Goal: Task Accomplishment & Management: Manage account settings

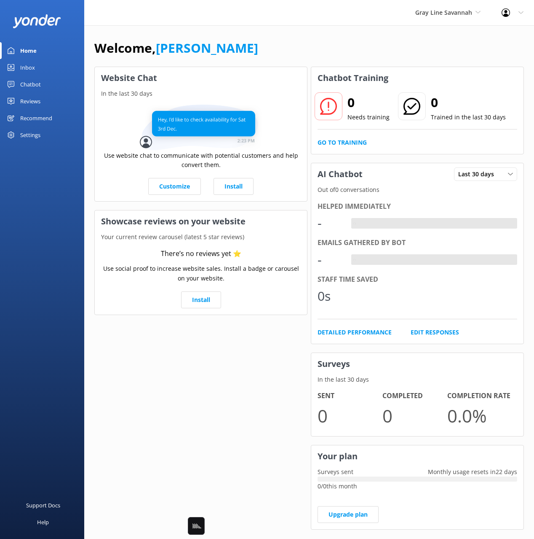
drag, startPoint x: 23, startPoint y: 88, endPoint x: 42, endPoint y: 87, distance: 19.4
click at [23, 88] on div "Chatbot" at bounding box center [30, 84] width 21 height 17
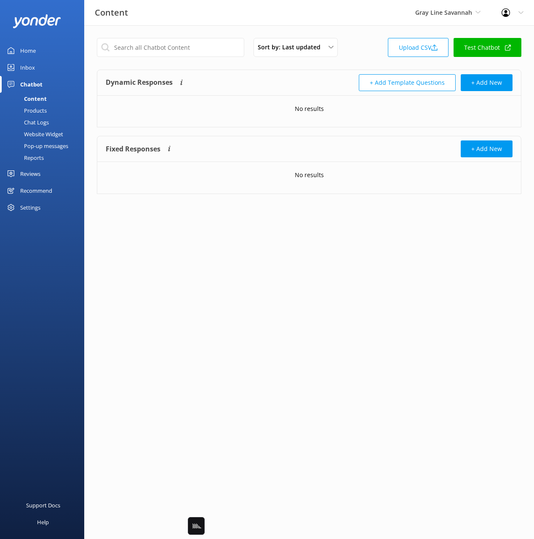
drag, startPoint x: 272, startPoint y: 75, endPoint x: 186, endPoint y: 94, distance: 87.6
click at [267, 75] on div "Dynamic Responses The chatbot will generate a response based on the content inf…" at bounding box center [208, 82] width 204 height 17
click at [51, 109] on link "Products" at bounding box center [44, 111] width 79 height 12
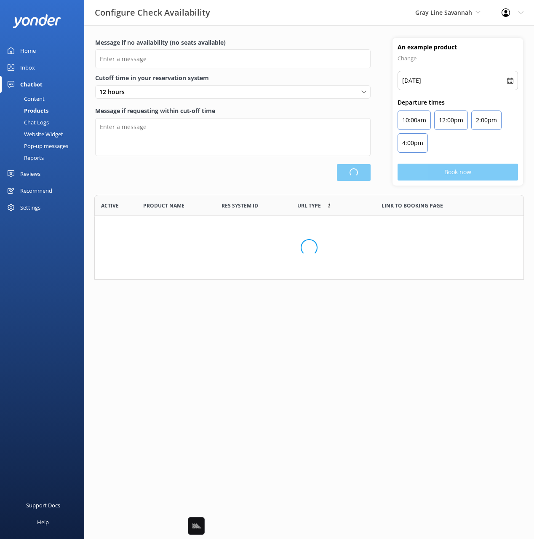
scroll to position [253, 429]
type input "There are no seats available, please check an alternative day"
type textarea "Our online booking system closes {hours} prior to departure. Please contact us …"
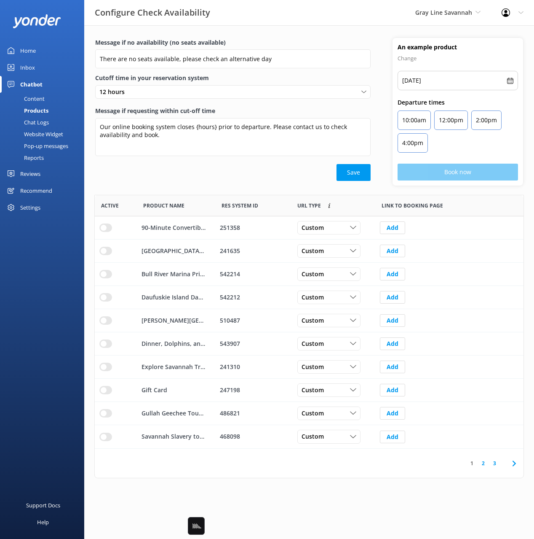
click at [44, 97] on div "Content" at bounding box center [25, 99] width 40 height 12
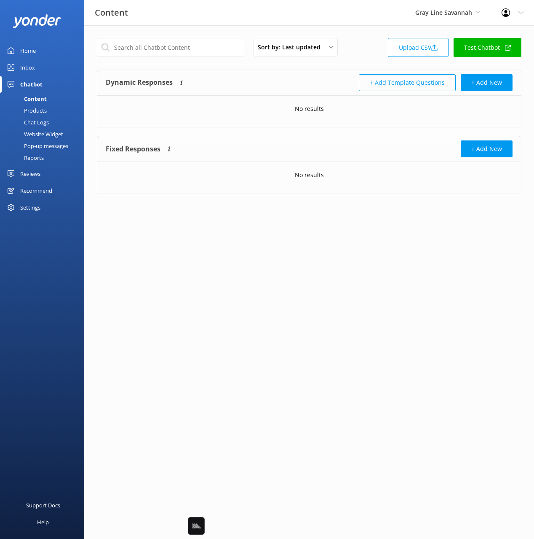
drag, startPoint x: 317, startPoint y: 76, endPoint x: 383, endPoint y: 84, distance: 65.8
click at [319, 76] on div "+ Add Template Questions + Add New" at bounding box center [411, 82] width 204 height 17
click at [407, 43] on link "Upload CSV" at bounding box center [418, 47] width 61 height 19
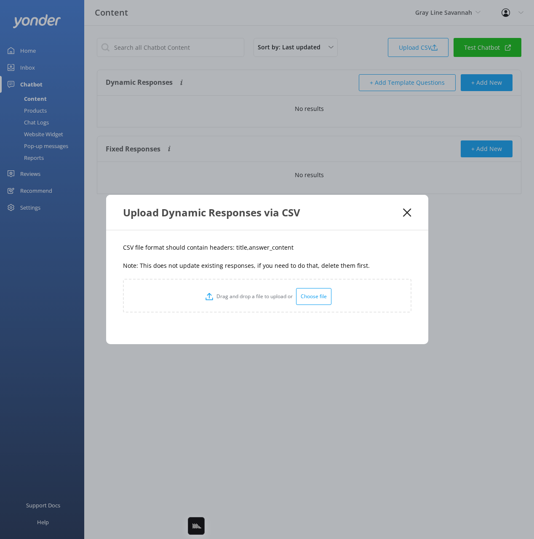
drag, startPoint x: 226, startPoint y: 266, endPoint x: 240, endPoint y: 252, distance: 20.0
click at [227, 265] on p "Note: This does not update existing responses, if you need to do that, delete t…" at bounding box center [267, 265] width 289 height 9
click at [236, 245] on p "CSV file format should contain headers: title,answer_content" at bounding box center [267, 247] width 289 height 9
copy p "title"
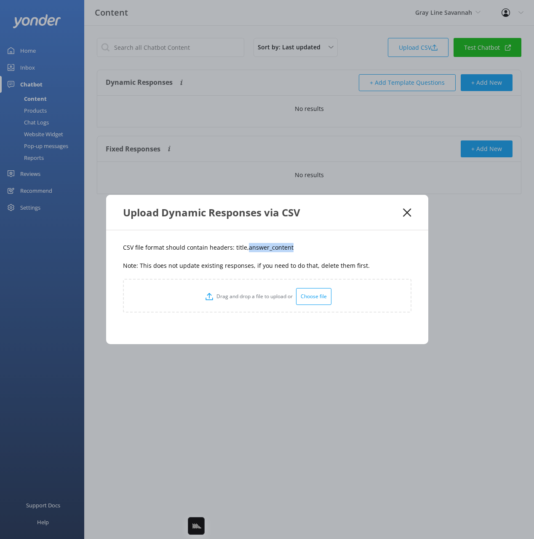
drag, startPoint x: 306, startPoint y: 251, endPoint x: 246, endPoint y: 247, distance: 60.4
click at [246, 247] on p "CSV file format should contain headers: title,answer_content" at bounding box center [267, 247] width 289 height 9
copy p "answer_content"
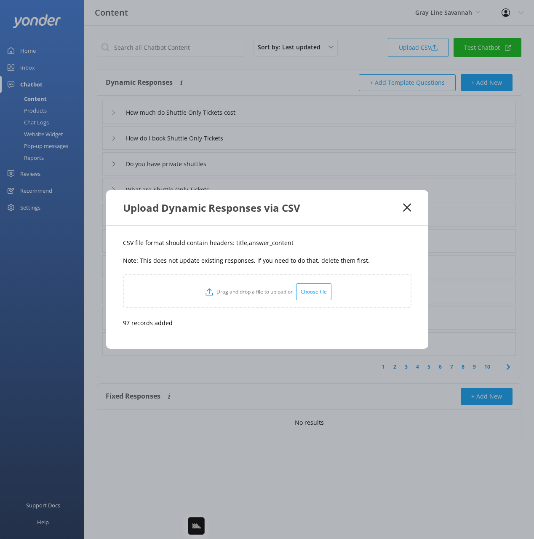
click at [357, 233] on div "CSV file format should contain headers: title,answer_content Note: This does no…" at bounding box center [267, 286] width 322 height 123
click at [405, 205] on use at bounding box center [407, 208] width 8 height 8
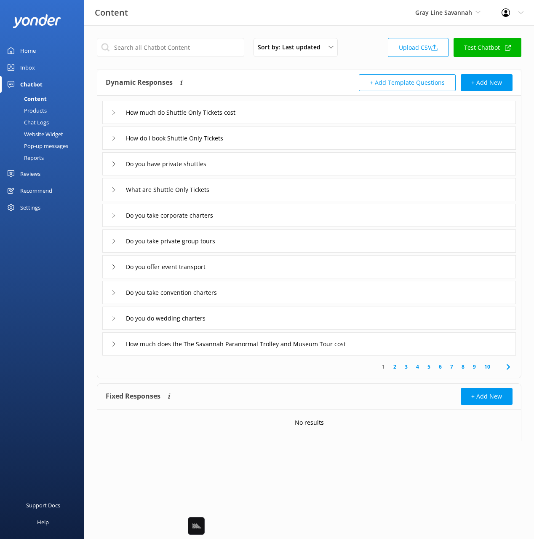
click at [264, 74] on div "Dynamic Responses The chatbot will generate a response based on the content inf…" at bounding box center [208, 82] width 204 height 17
click at [264, 134] on div "How do I book Shuttle Only Tickets" at bounding box center [309, 137] width 414 height 23
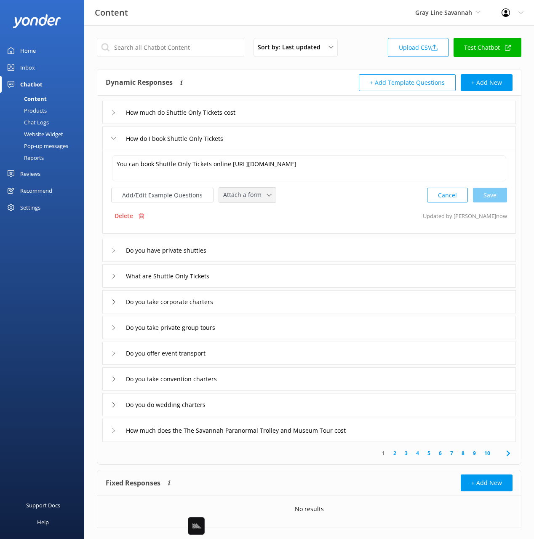
click at [251, 194] on span "Attach a form" at bounding box center [244, 194] width 43 height 9
drag, startPoint x: 253, startPoint y: 228, endPoint x: 286, endPoint y: 217, distance: 34.1
click at [253, 228] on div "Check availability" at bounding box center [245, 229] width 42 height 8
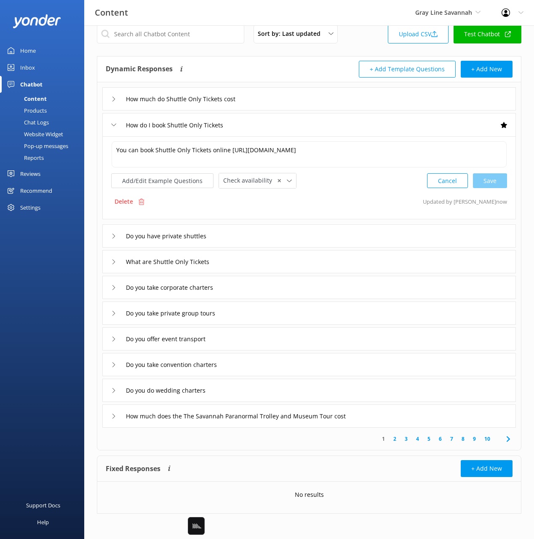
click at [252, 244] on div "Do you have private shuttles" at bounding box center [309, 235] width 414 height 23
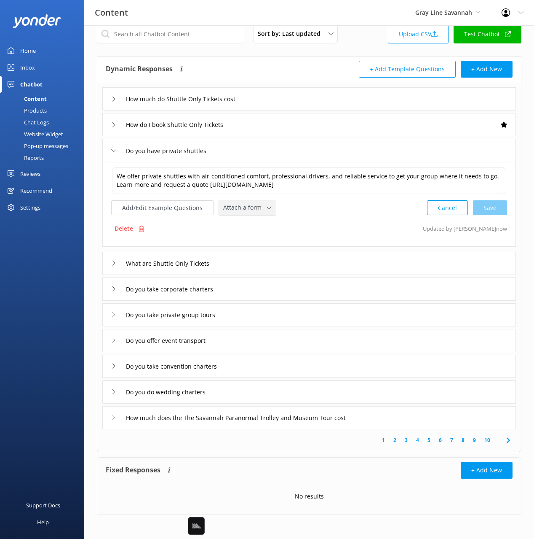
drag, startPoint x: 236, startPoint y: 208, endPoint x: 242, endPoint y: 225, distance: 17.6
click at [235, 208] on span "Attach a form" at bounding box center [244, 207] width 43 height 9
click at [251, 225] on div "Leave contact details" at bounding box center [249, 225] width 51 height 8
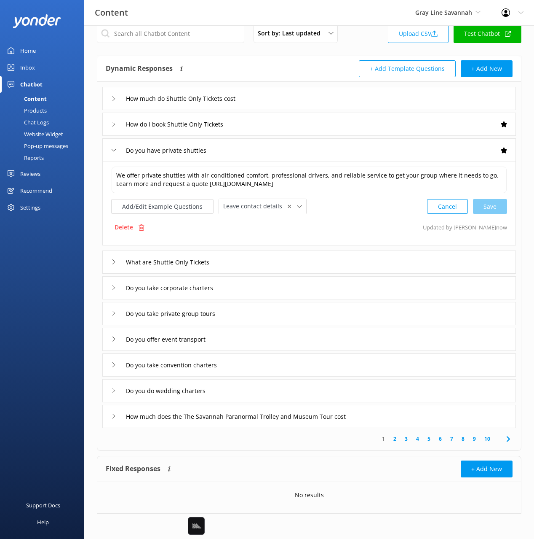
click at [250, 261] on div "What are Shuttle Only Tickets" at bounding box center [309, 261] width 414 height 23
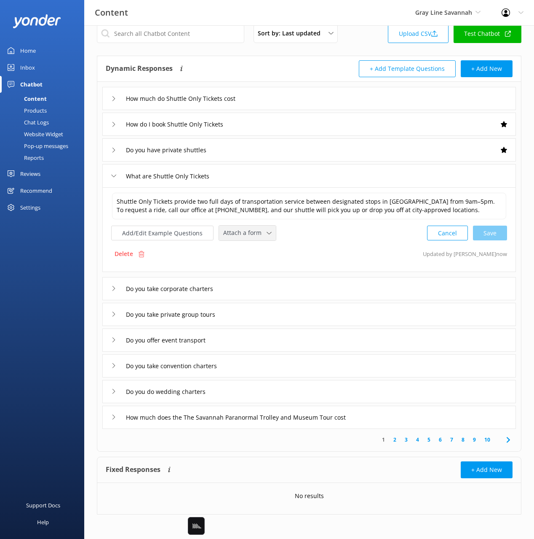
drag, startPoint x: 242, startPoint y: 234, endPoint x: 246, endPoint y: 247, distance: 14.0
click at [242, 234] on span "Attach a form" at bounding box center [244, 232] width 43 height 9
click at [253, 267] on div "Check availability" at bounding box center [245, 268] width 42 height 8
click at [257, 285] on div "Do you take corporate charters" at bounding box center [309, 287] width 414 height 23
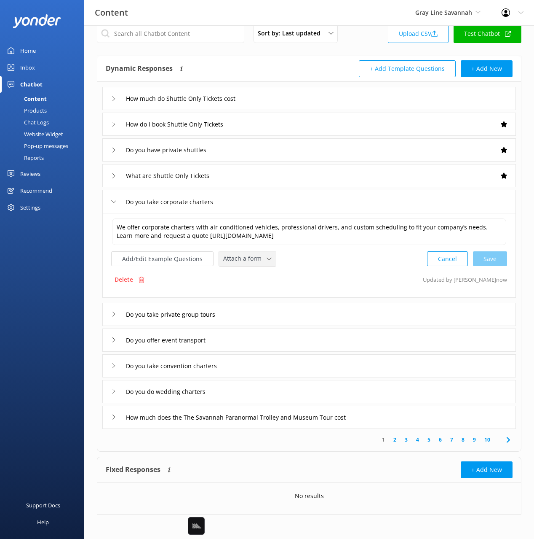
click at [244, 256] on span "Attach a form" at bounding box center [244, 258] width 43 height 9
click at [258, 274] on div "Leave contact details" at bounding box center [249, 276] width 51 height 8
click at [260, 311] on div "Do you take private group tours" at bounding box center [309, 313] width 414 height 23
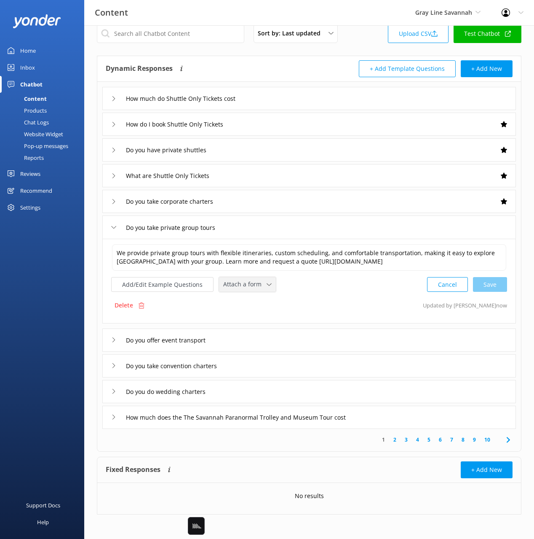
click at [250, 284] on span "Attach a form" at bounding box center [244, 283] width 43 height 9
drag, startPoint x: 255, startPoint y: 301, endPoint x: 258, endPoint y: 318, distance: 17.5
click at [255, 301] on div "Leave contact details" at bounding box center [249, 302] width 51 height 8
click at [255, 338] on div "Do you offer event transport" at bounding box center [309, 338] width 414 height 23
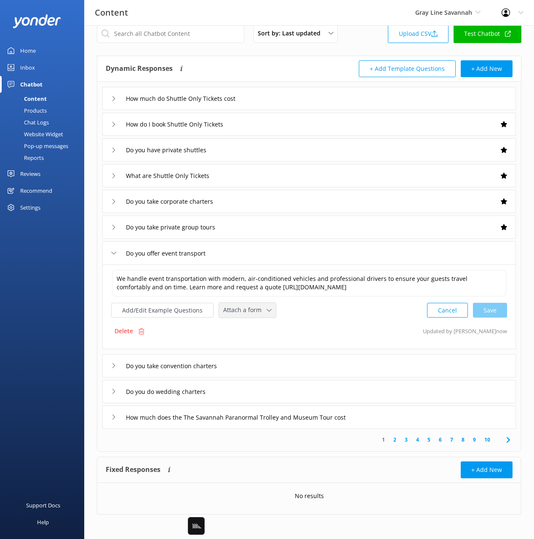
drag, startPoint x: 246, startPoint y: 315, endPoint x: 247, endPoint y: 320, distance: 5.6
click at [246, 315] on div "Attach a form" at bounding box center [247, 310] width 53 height 11
click at [252, 331] on div "Leave contact details" at bounding box center [249, 328] width 51 height 8
click at [252, 362] on div "Do you take convention charters" at bounding box center [309, 364] width 414 height 23
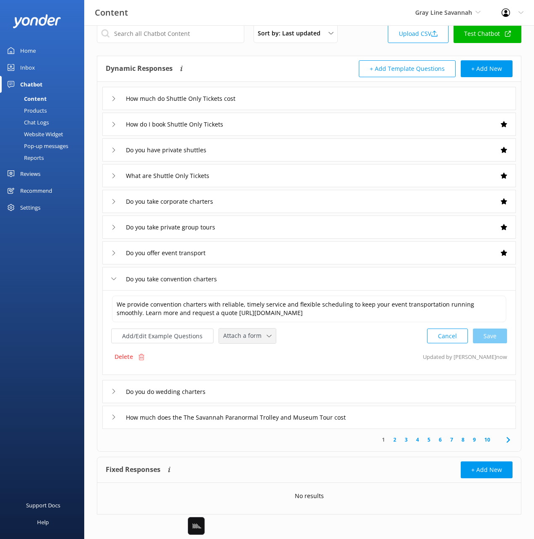
click at [241, 331] on span "Attach a form" at bounding box center [244, 335] width 43 height 9
click at [247, 348] on link "Leave contact details" at bounding box center [257, 353] width 75 height 17
click at [247, 389] on div "Do you do wedding charters" at bounding box center [309, 390] width 414 height 23
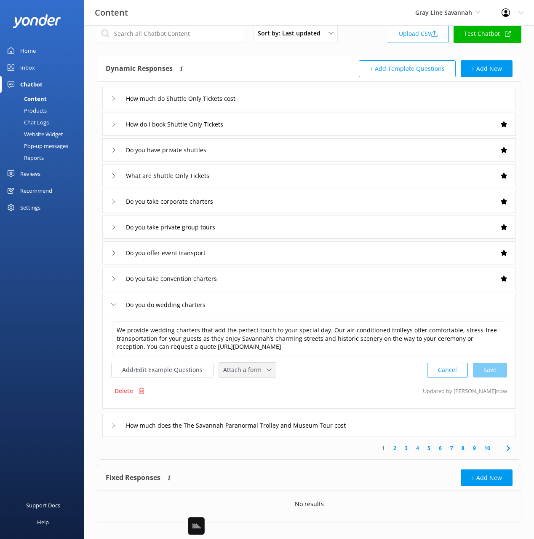
click at [243, 372] on span "Attach a form" at bounding box center [244, 369] width 43 height 9
click at [250, 384] on div "Leave contact details" at bounding box center [249, 388] width 51 height 8
drag, startPoint x: 407, startPoint y: 427, endPoint x: 399, endPoint y: 426, distance: 8.2
click at [405, 427] on div "How much does the The Savannah Paranormal Trolley and Museum Tour cost" at bounding box center [309, 424] width 414 height 23
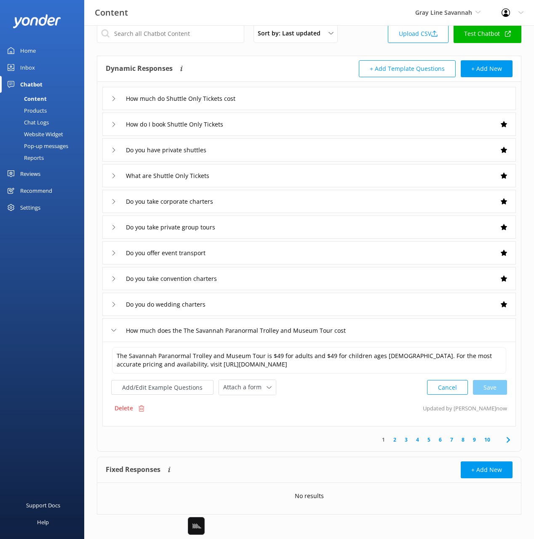
click at [243, 395] on div "The Savannah Paranormal Trolley and Museum Tour is $49 for adults and $49 for c…" at bounding box center [309, 383] width 414 height 85
click at [243, 387] on span "Attach a form" at bounding box center [244, 386] width 43 height 9
click at [261, 426] on div "Check availability" at bounding box center [245, 422] width 42 height 8
click at [507, 439] on icon at bounding box center [509, 439] width 10 height 10
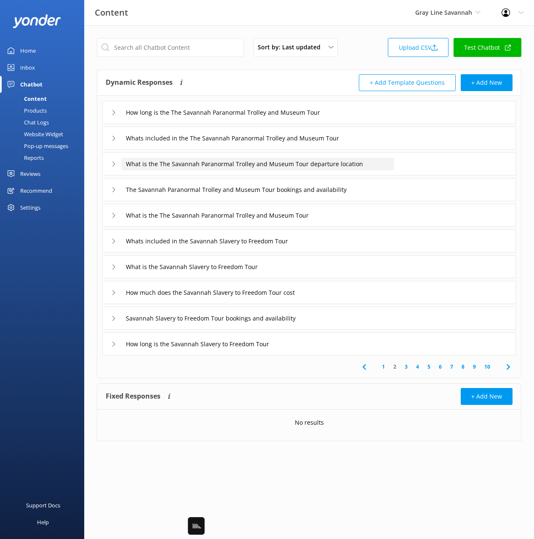
click at [395, 162] on div "What is the The Savannah Paranormal Trolley and Museum Tour departure location" at bounding box center [257, 164] width 273 height 13
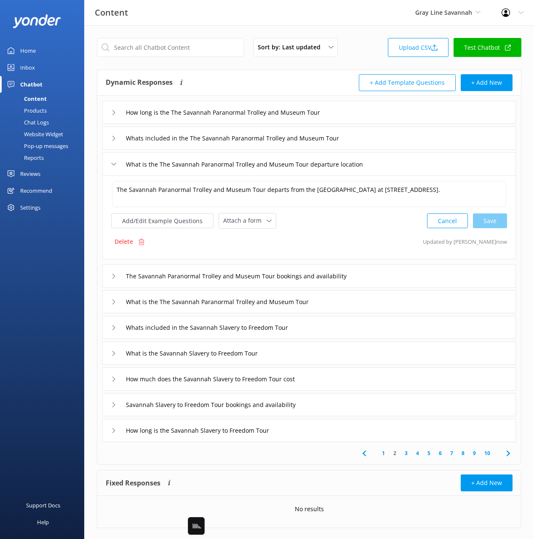
click at [434, 166] on div "What is the The Savannah Paranormal Trolley and Museum Tour departure location" at bounding box center [309, 163] width 414 height 23
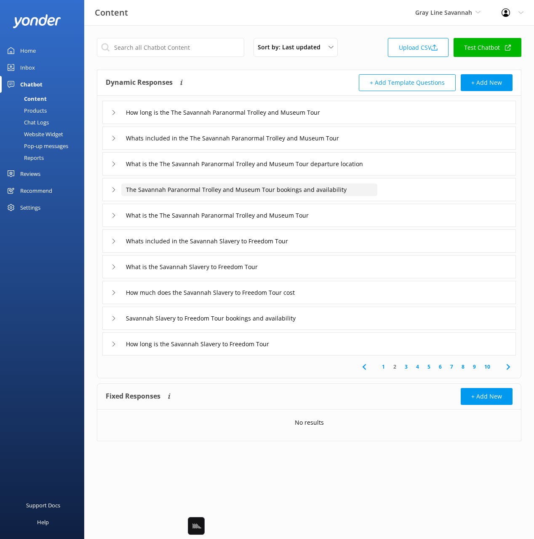
click at [371, 191] on input "The Savannah Paranormal Trolley and Museum Tour bookings and availability" at bounding box center [249, 189] width 256 height 13
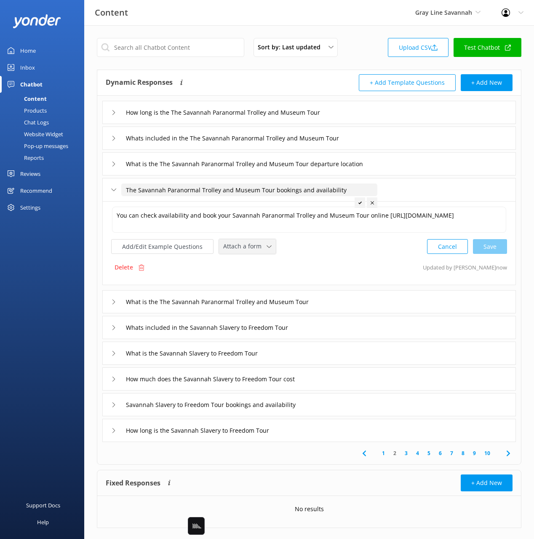
click at [262, 250] on span "Attach a form" at bounding box center [244, 246] width 43 height 9
click at [260, 276] on link "Check availability" at bounding box center [257, 281] width 75 height 17
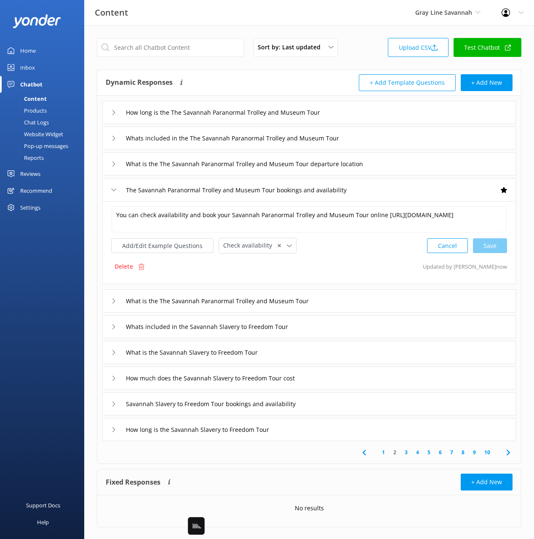
click at [358, 300] on div "What is the The Savannah Paranormal Trolley and Museum Tour" at bounding box center [309, 300] width 414 height 23
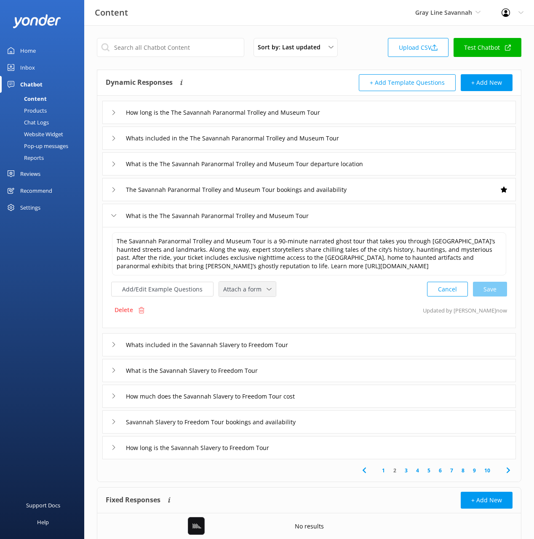
drag, startPoint x: 247, startPoint y: 301, endPoint x: 266, endPoint y: 321, distance: 26.8
click at [247, 294] on span "Attach a form" at bounding box center [244, 289] width 43 height 9
drag, startPoint x: 271, startPoint y: 333, endPoint x: 295, endPoint y: 337, distance: 24.1
click at [271, 333] on link "Check availability" at bounding box center [257, 324] width 75 height 17
click at [282, 381] on div "What is the Savannah Slavery to Freedom Tour" at bounding box center [309, 369] width 414 height 23
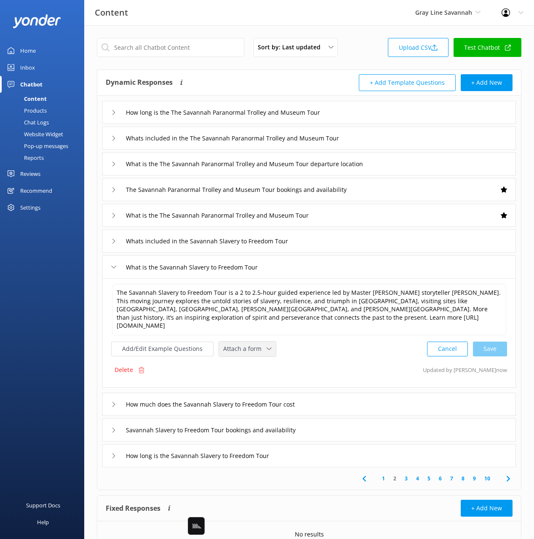
drag, startPoint x: 252, startPoint y: 345, endPoint x: 259, endPoint y: 362, distance: 17.8
click at [252, 345] on span "Attach a form" at bounding box center [244, 348] width 43 height 9
click at [263, 379] on div "Check availability" at bounding box center [245, 383] width 42 height 8
click at [328, 392] on div "How much does the Savannah Slavery to Freedom Tour cost" at bounding box center [309, 403] width 414 height 23
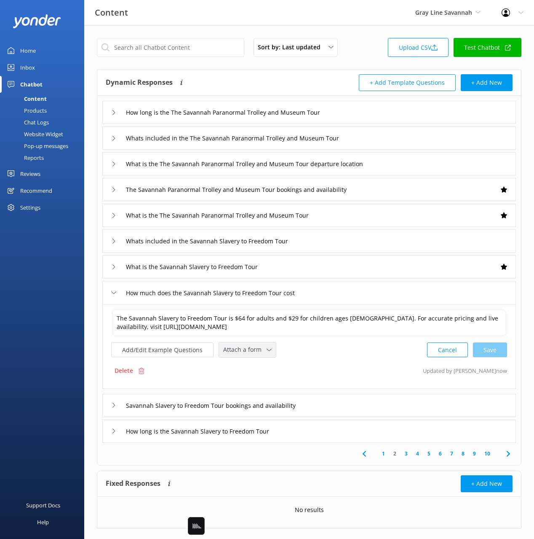
drag, startPoint x: 243, startPoint y: 356, endPoint x: 266, endPoint y: 373, distance: 28.2
click at [243, 356] on div "Attach a form Leave contact details Check availability" at bounding box center [247, 349] width 57 height 15
drag, startPoint x: 267, startPoint y: 384, endPoint x: 287, endPoint y: 392, distance: 21.5
click at [267, 384] on link "Check availability" at bounding box center [257, 384] width 75 height 17
click at [356, 406] on div "Savannah Slavery to Freedom Tour bookings and availability" at bounding box center [309, 404] width 414 height 23
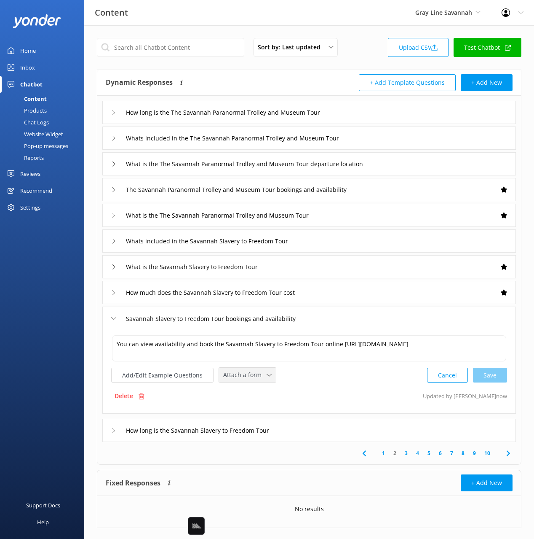
drag, startPoint x: 258, startPoint y: 378, endPoint x: 268, endPoint y: 397, distance: 21.5
click at [258, 377] on span "Attach a form" at bounding box center [244, 374] width 43 height 9
click at [270, 411] on link "Check availability" at bounding box center [257, 409] width 75 height 17
click at [506, 449] on icon at bounding box center [509, 452] width 10 height 10
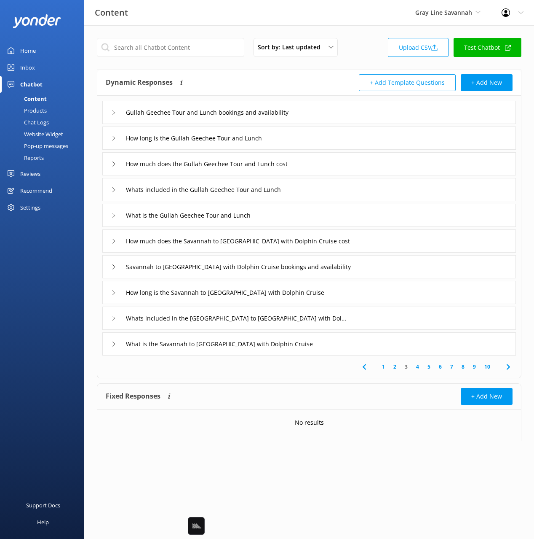
click at [367, 115] on div "Gullah Geechee Tour and Lunch bookings and availability" at bounding box center [309, 112] width 414 height 23
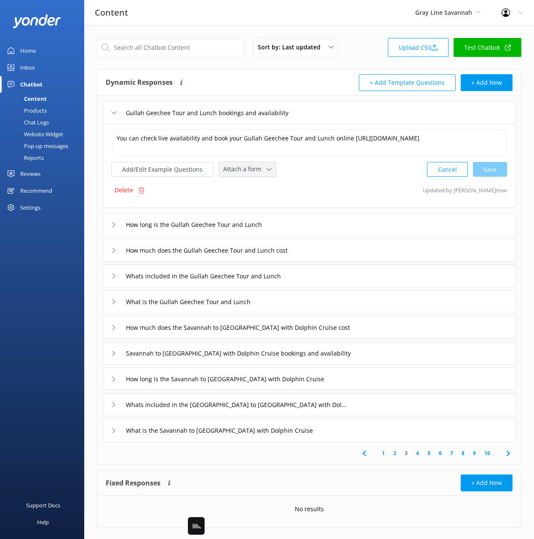
drag, startPoint x: 251, startPoint y: 174, endPoint x: 263, endPoint y: 196, distance: 25.1
click at [252, 174] on span "Attach a form" at bounding box center [244, 168] width 43 height 9
click at [261, 202] on div "Check availability" at bounding box center [245, 204] width 42 height 8
click at [326, 254] on div "How much does the Gullah Geechee Tour and Lunch cost" at bounding box center [309, 249] width 414 height 23
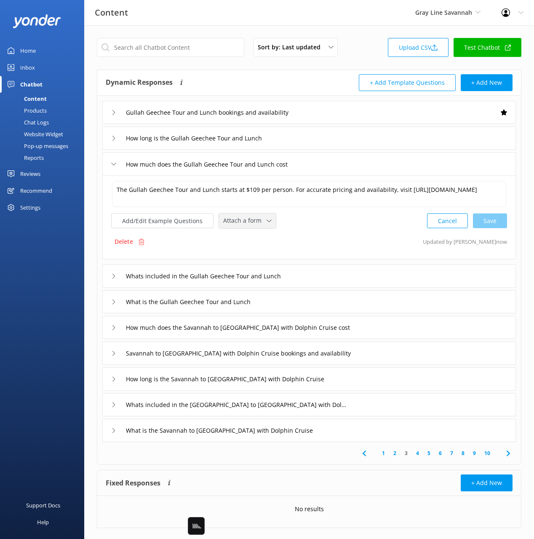
drag, startPoint x: 246, startPoint y: 224, endPoint x: 250, endPoint y: 243, distance: 19.1
click at [246, 225] on span "Attach a form" at bounding box center [244, 220] width 43 height 9
drag, startPoint x: 252, startPoint y: 254, endPoint x: 288, endPoint y: 271, distance: 40.3
click at [252, 254] on div "Check availability" at bounding box center [245, 255] width 42 height 8
click at [313, 271] on div "Whats included in the Gullah Geechee Tour and Lunch" at bounding box center [309, 274] width 414 height 23
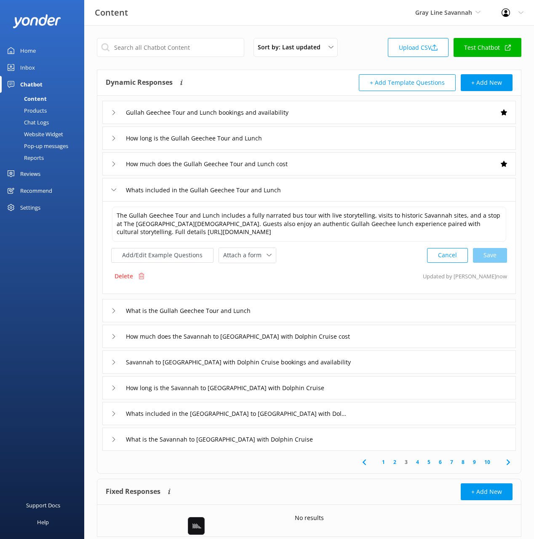
click at [311, 310] on div "What is the Gullah Geechee Tour and Lunch" at bounding box center [309, 310] width 414 height 23
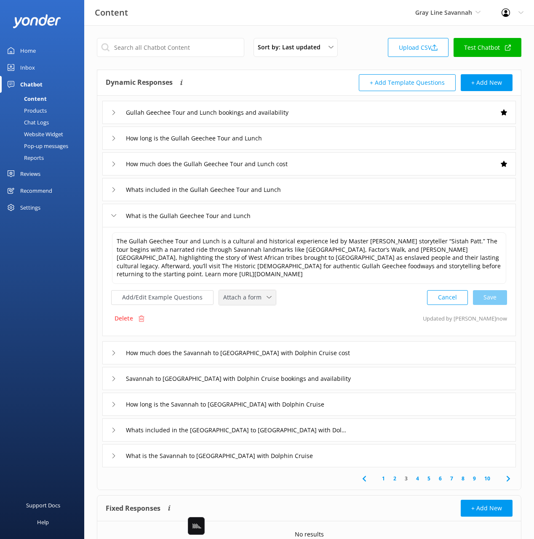
click at [247, 297] on span "Attach a form" at bounding box center [244, 297] width 43 height 9
drag, startPoint x: 266, startPoint y: 331, endPoint x: 296, endPoint y: 342, distance: 31.5
click at [266, 331] on link "Check availability" at bounding box center [257, 332] width 75 height 17
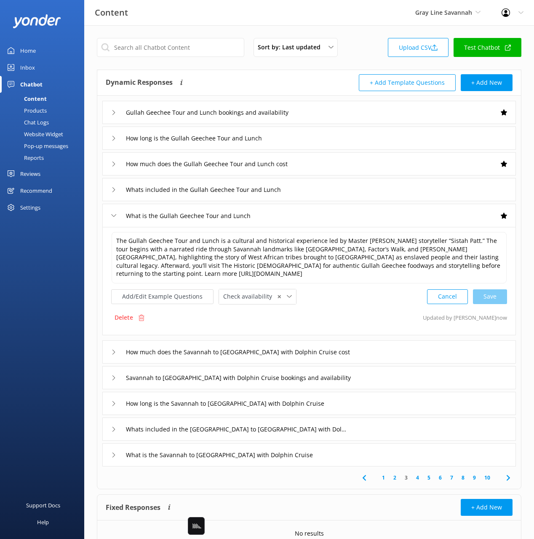
drag, startPoint x: 373, startPoint y: 352, endPoint x: 333, endPoint y: 346, distance: 41.4
click at [373, 352] on div "How much does the Savannah to [GEOGRAPHIC_DATA] with Dolphin Cruise cost" at bounding box center [309, 351] width 414 height 23
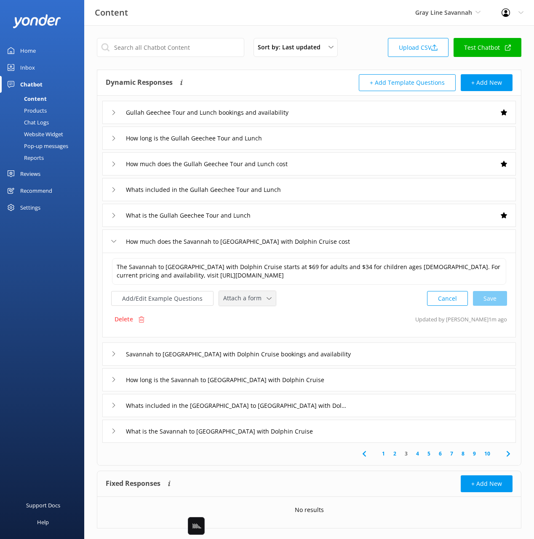
drag, startPoint x: 248, startPoint y: 305, endPoint x: 256, endPoint y: 322, distance: 18.1
click at [248, 305] on div "Attach a form Leave contact details Check availability" at bounding box center [247, 298] width 57 height 15
click at [264, 333] on link "Check availability" at bounding box center [257, 333] width 75 height 17
click at [376, 352] on div "Savannah to [GEOGRAPHIC_DATA] with Dolphin Cruise bookings and availability" at bounding box center [309, 352] width 414 height 23
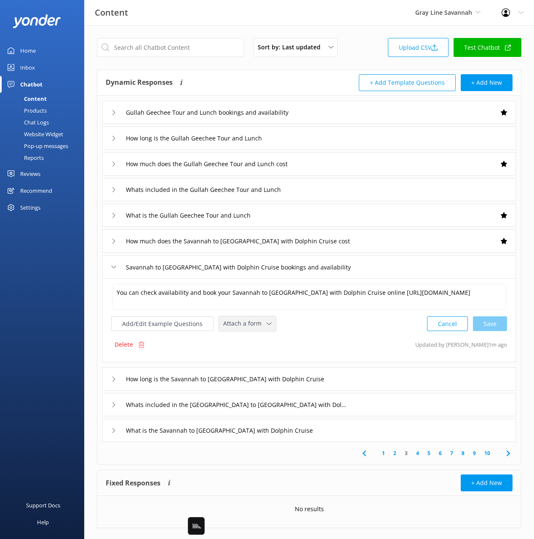
click at [270, 323] on div "Attach a form Leave contact details Check availability" at bounding box center [247, 323] width 57 height 15
click at [258, 362] on div "Check availability" at bounding box center [245, 358] width 42 height 8
click at [337, 433] on div "What is the Savannah to [GEOGRAPHIC_DATA] with Dolphin Cruise" at bounding box center [309, 429] width 414 height 23
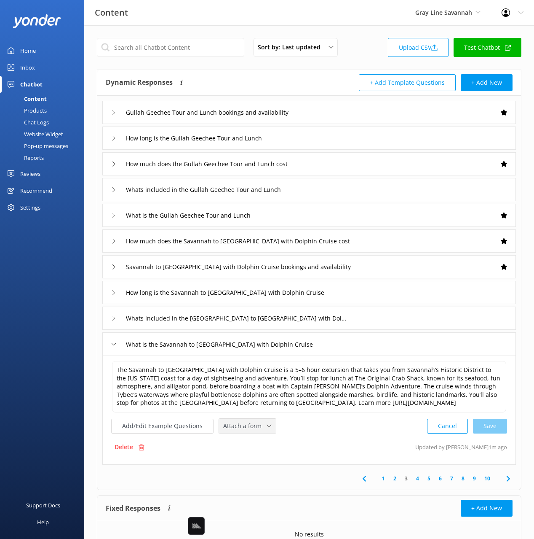
click at [254, 425] on span "Attach a form" at bounding box center [244, 425] width 43 height 9
click at [276, 459] on link "Check availability" at bounding box center [257, 460] width 75 height 17
click at [509, 478] on use at bounding box center [508, 477] width 3 height 5
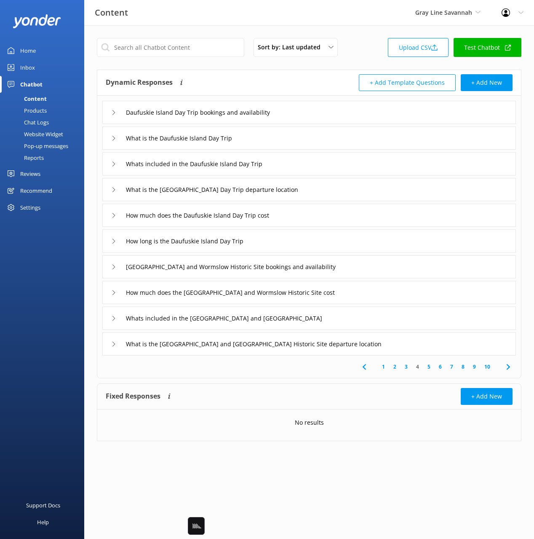
click at [317, 110] on div "Daufuskie Island Day Trip bookings and availability" at bounding box center [309, 112] width 414 height 23
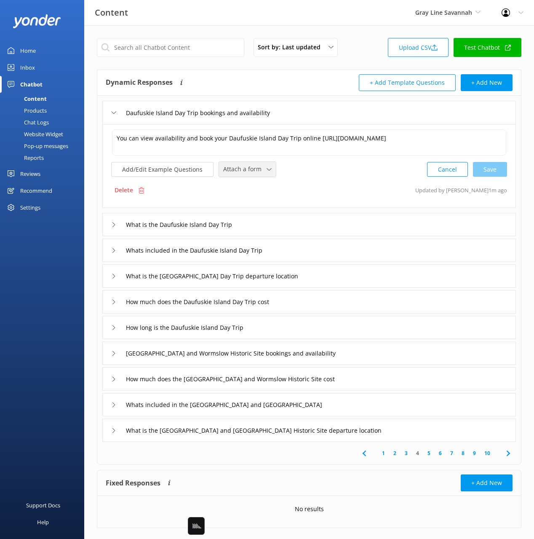
drag, startPoint x: 235, startPoint y: 169, endPoint x: 244, endPoint y: 185, distance: 19.1
click at [235, 169] on span "Attach a form" at bounding box center [244, 168] width 43 height 9
click at [248, 200] on div "Check availability" at bounding box center [245, 204] width 42 height 8
click at [262, 231] on div "What is the Daufuskie Island Day Trip" at bounding box center [309, 223] width 414 height 23
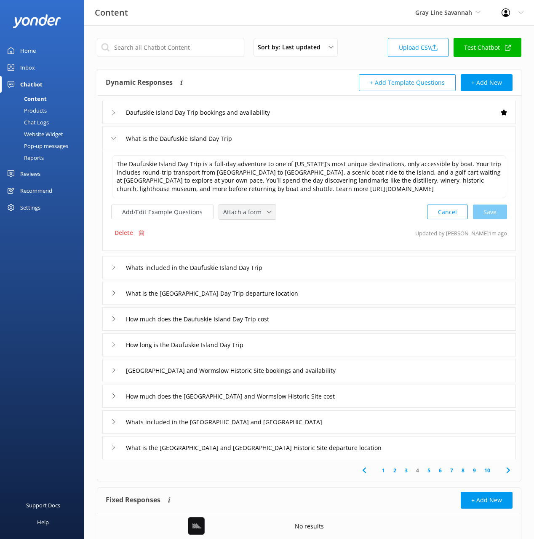
click at [238, 205] on div "Attach a form Leave contact details Check availability" at bounding box center [247, 211] width 57 height 15
click at [255, 250] on div "Check availability" at bounding box center [245, 247] width 42 height 8
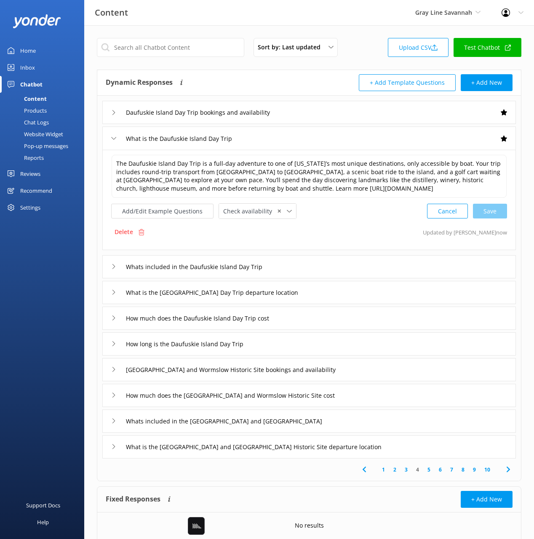
click at [308, 320] on div "How much does the Daufuskie Island Day Trip cost" at bounding box center [309, 317] width 414 height 23
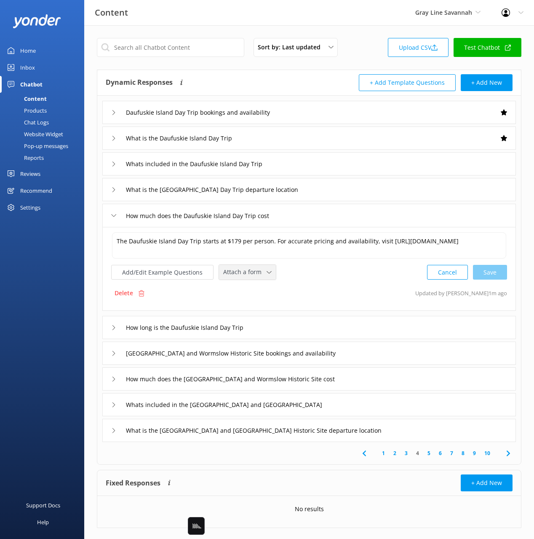
drag, startPoint x: 241, startPoint y: 274, endPoint x: 242, endPoint y: 283, distance: 8.9
click at [241, 275] on span "Attach a form" at bounding box center [244, 271] width 43 height 9
click at [255, 311] on div "Check availability" at bounding box center [245, 307] width 42 height 8
click at [399, 354] on div "[GEOGRAPHIC_DATA] and Wormslow Historic Site bookings and availability" at bounding box center [309, 352] width 414 height 23
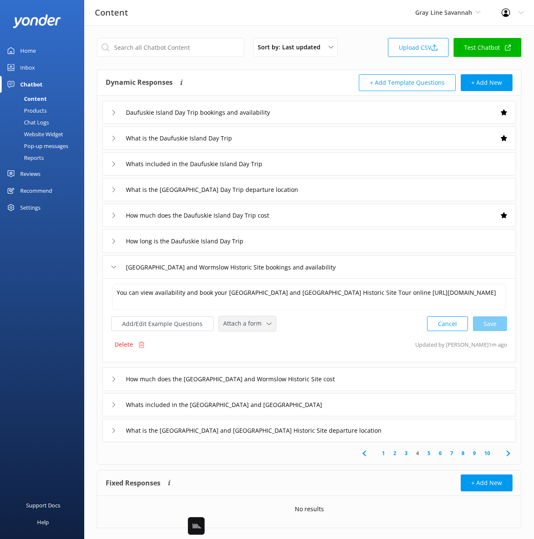
drag, startPoint x: 244, startPoint y: 322, endPoint x: 267, endPoint y: 355, distance: 40.0
click at [244, 322] on span "Attach a form" at bounding box center [244, 323] width 43 height 9
click at [268, 360] on link "Check availability" at bounding box center [257, 358] width 75 height 17
click at [405, 380] on div "How much does the [GEOGRAPHIC_DATA] and Wormslow Historic Site cost" at bounding box center [309, 377] width 414 height 23
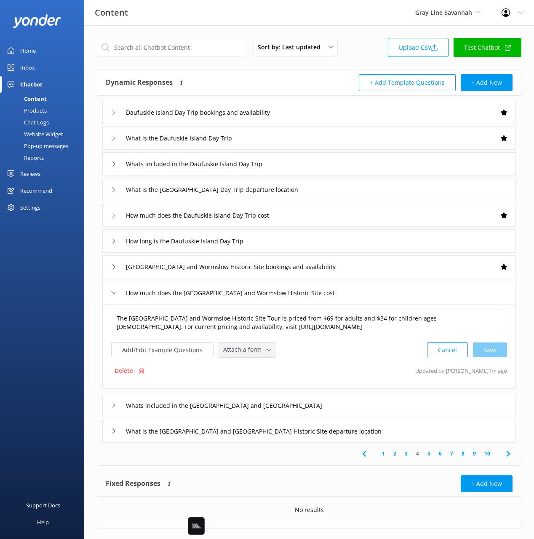
drag, startPoint x: 252, startPoint y: 351, endPoint x: 264, endPoint y: 376, distance: 28.1
click at [252, 351] on span "Attach a form" at bounding box center [244, 349] width 43 height 9
click at [268, 383] on link "Check availability" at bounding box center [257, 384] width 75 height 17
click at [509, 455] on icon at bounding box center [509, 453] width 10 height 10
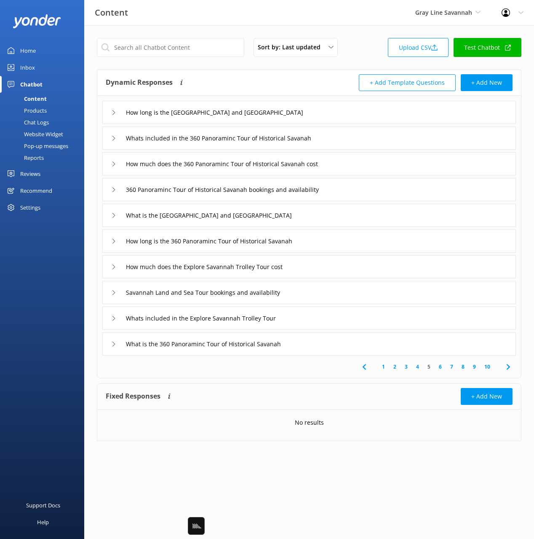
drag, startPoint x: 360, startPoint y: 166, endPoint x: 360, endPoint y: 171, distance: 5.1
click at [360, 166] on div "How much does the 360 Panoraminc Tour of Historical Savanah cost" at bounding box center [309, 163] width 414 height 23
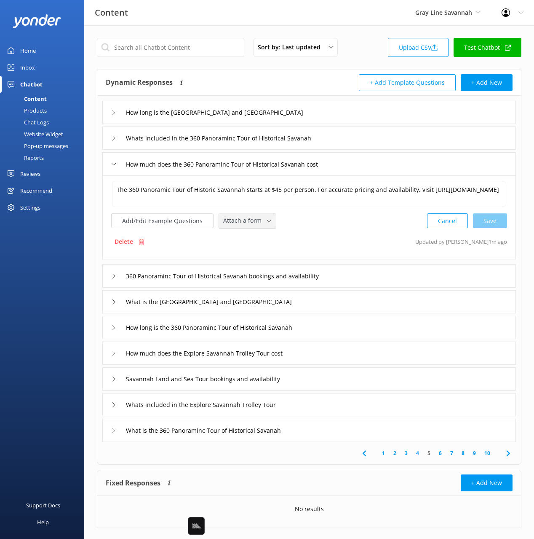
click at [246, 217] on span "Attach a form" at bounding box center [244, 220] width 43 height 9
click at [245, 258] on div "Check availability" at bounding box center [245, 255] width 42 height 8
click at [381, 280] on div "360 Panoraminc Tour of Historical Savanah bookings and availability" at bounding box center [309, 274] width 414 height 23
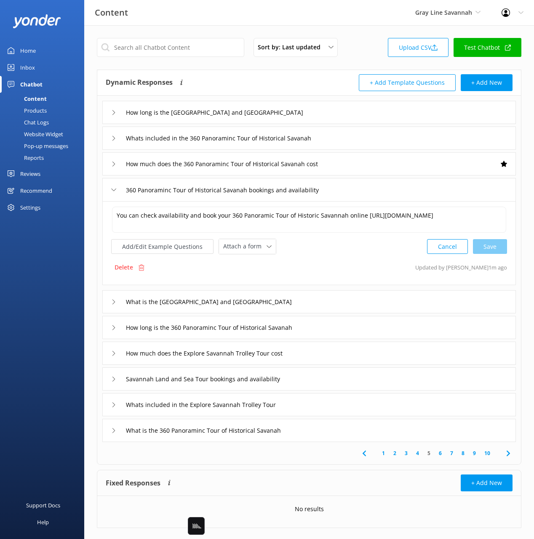
drag, startPoint x: 259, startPoint y: 244, endPoint x: 273, endPoint y: 292, distance: 50.1
click at [259, 244] on span "Attach a form" at bounding box center [244, 246] width 43 height 9
click at [255, 277] on div "Check availability" at bounding box center [245, 281] width 42 height 8
click at [343, 301] on div "What is the [GEOGRAPHIC_DATA] and [GEOGRAPHIC_DATA]" at bounding box center [309, 300] width 414 height 23
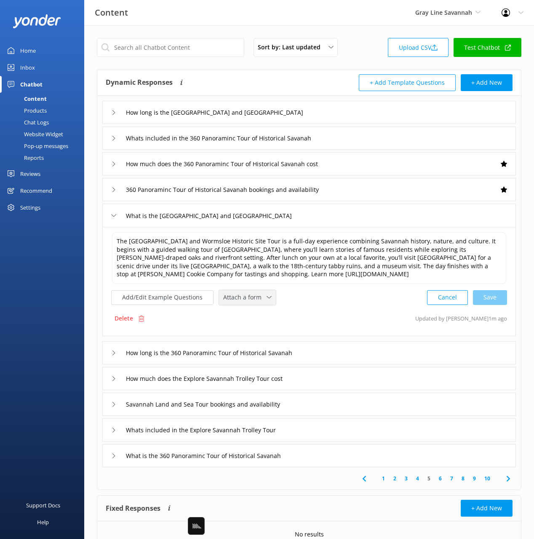
click at [243, 297] on span "Attach a form" at bounding box center [244, 297] width 43 height 9
click at [258, 333] on div "Check availability" at bounding box center [245, 332] width 42 height 8
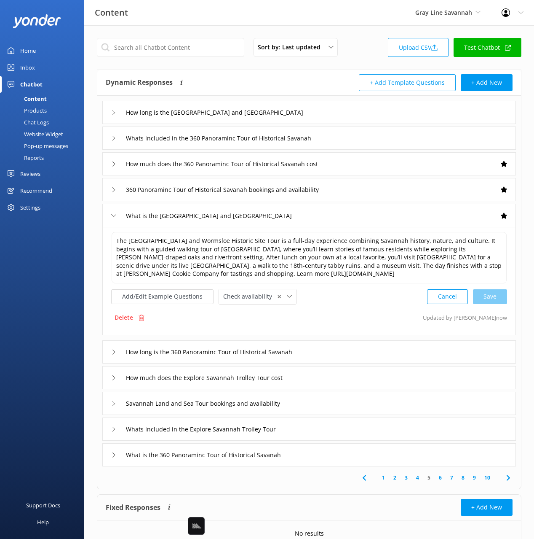
drag, startPoint x: 317, startPoint y: 380, endPoint x: 308, endPoint y: 376, distance: 10.3
click at [317, 379] on div "How much does the Explore Savannah Trolley Tour cost" at bounding box center [309, 377] width 414 height 23
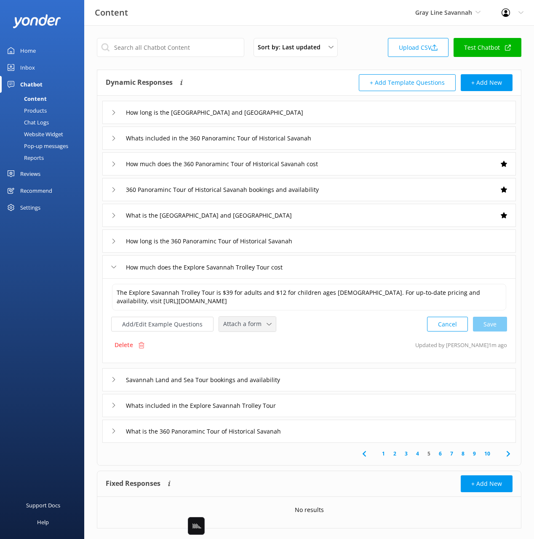
drag, startPoint x: 251, startPoint y: 318, endPoint x: 257, endPoint y: 354, distance: 36.2
click at [251, 318] on div "Attach a form Leave contact details Check availability" at bounding box center [247, 324] width 57 height 15
click at [258, 358] on div "Check availability" at bounding box center [245, 359] width 42 height 8
click at [321, 376] on div "Savannah Land and Sea Tour bookings and availability" at bounding box center [309, 378] width 414 height 23
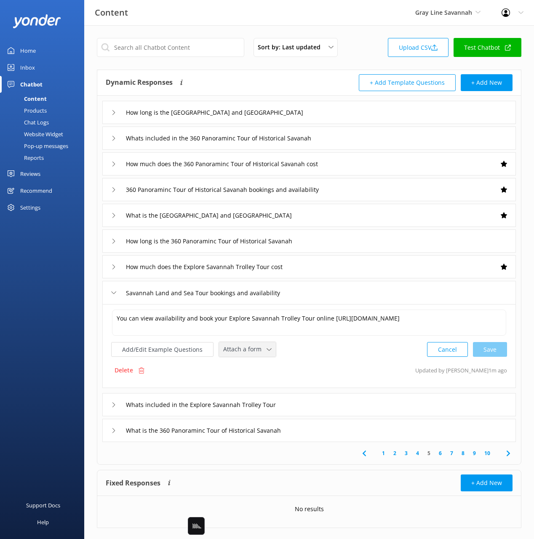
click at [256, 350] on span "Attach a form" at bounding box center [244, 348] width 43 height 9
click at [265, 378] on link "Check availability" at bounding box center [257, 384] width 75 height 17
click at [320, 404] on div "Whats included in the Explore Savannah Trolley Tour" at bounding box center [309, 403] width 414 height 23
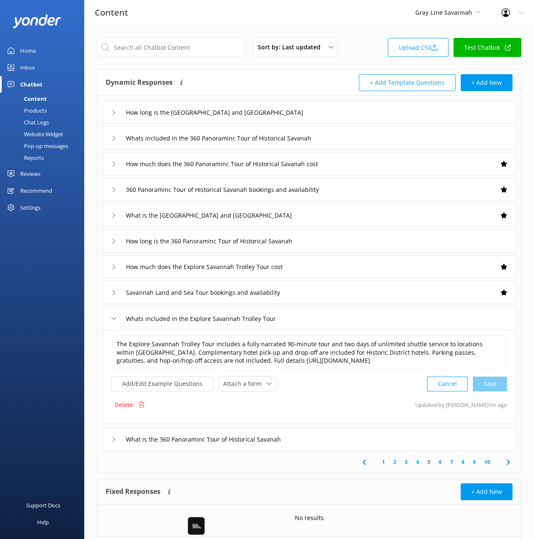
click at [325, 445] on div "What is the 360 Panoraminc Tour of Historical Savanah" at bounding box center [309, 438] width 414 height 23
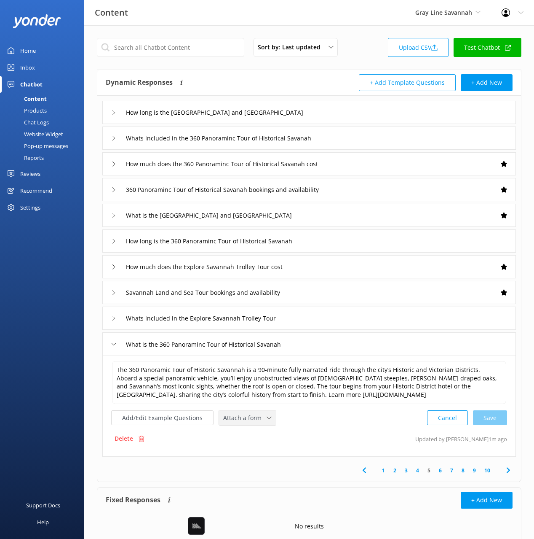
click at [254, 424] on div "Attach a form Leave contact details Check availability" at bounding box center [247, 417] width 57 height 15
click at [268, 452] on link "Check availability" at bounding box center [257, 452] width 75 height 17
click at [514, 469] on span at bounding box center [508, 469] width 19 height 19
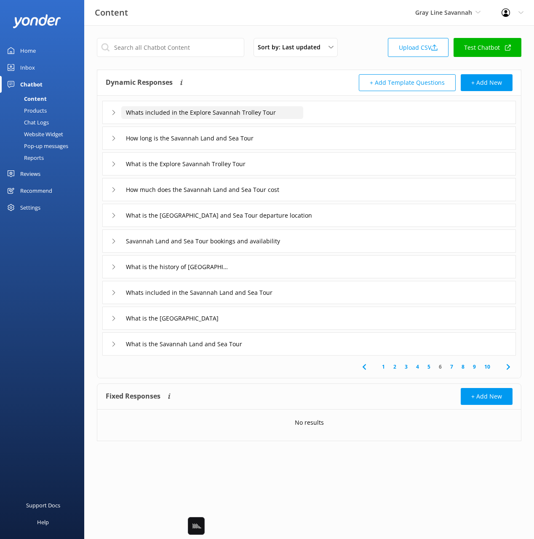
drag, startPoint x: 251, startPoint y: 89, endPoint x: 278, endPoint y: 116, distance: 38.7
click at [251, 89] on div "Dynamic Responses The chatbot will generate a response based on the content inf…" at bounding box center [208, 82] width 204 height 17
drag, startPoint x: 281, startPoint y: 161, endPoint x: 272, endPoint y: 169, distance: 12.5
click at [281, 161] on div "What is the Explore Savannah Trolley Tour" at bounding box center [309, 163] width 414 height 23
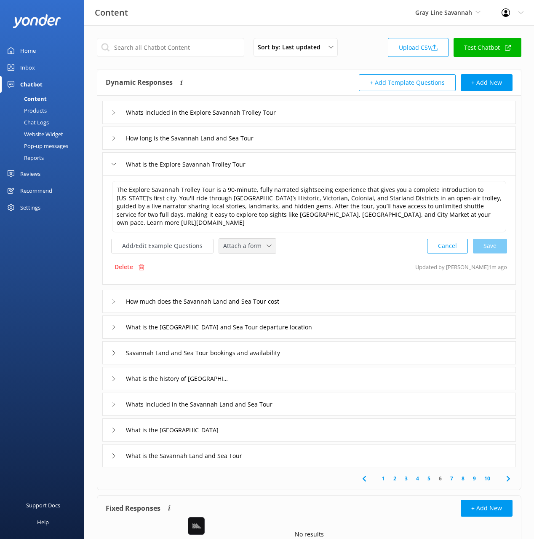
click at [244, 250] on span "Attach a form" at bounding box center [244, 245] width 43 height 9
click at [258, 282] on div "Check availability" at bounding box center [245, 280] width 42 height 8
drag, startPoint x: 331, startPoint y: 296, endPoint x: 290, endPoint y: 286, distance: 42.4
click at [330, 295] on div "How much does the Savannah Land and Sea Tour cost" at bounding box center [309, 300] width 414 height 23
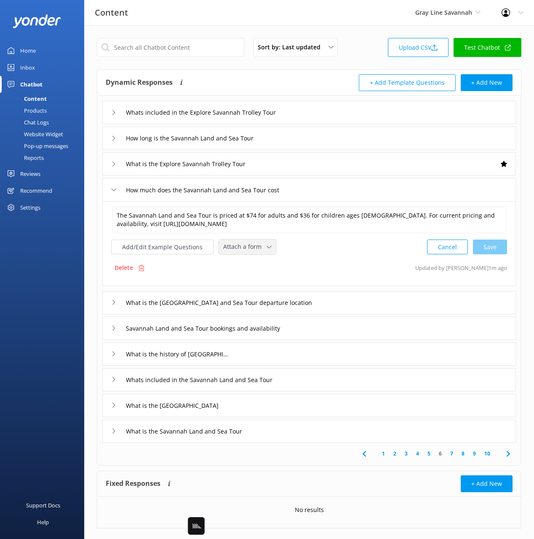
click at [242, 253] on div "Attach a form Leave contact details Check availability" at bounding box center [247, 246] width 57 height 15
click at [253, 283] on div "Check availability" at bounding box center [245, 282] width 42 height 8
click at [323, 326] on div "Savannah Land and Sea Tour bookings and availability" at bounding box center [309, 327] width 414 height 23
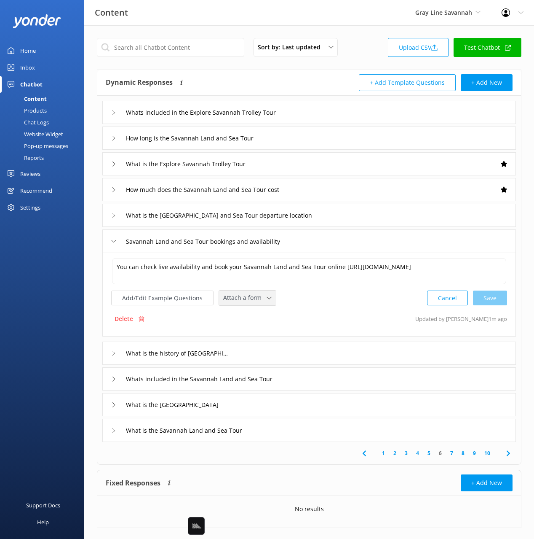
drag, startPoint x: 236, startPoint y: 295, endPoint x: 249, endPoint y: 315, distance: 23.6
click at [237, 295] on span "Attach a form" at bounding box center [244, 297] width 43 height 9
click at [262, 330] on div "Check availability" at bounding box center [245, 332] width 42 height 8
click at [249, 352] on div "What is the history of [GEOGRAPHIC_DATA]" at bounding box center [309, 352] width 414 height 23
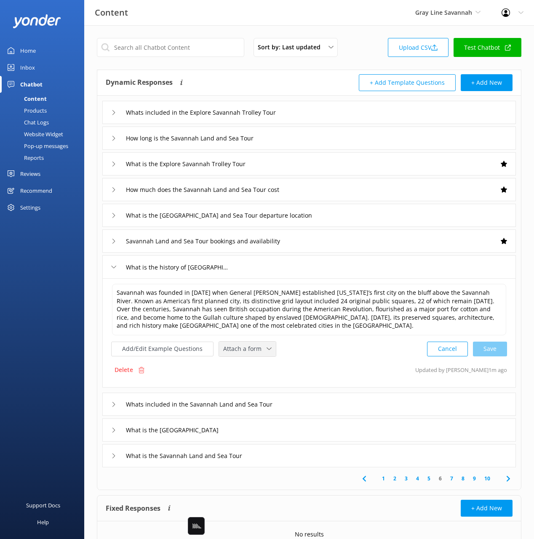
click at [242, 352] on span "Attach a form" at bounding box center [244, 348] width 43 height 9
click at [255, 382] on div "Check availability" at bounding box center [245, 383] width 42 height 8
click at [281, 430] on div "What is the [GEOGRAPHIC_DATA]" at bounding box center [309, 428] width 414 height 23
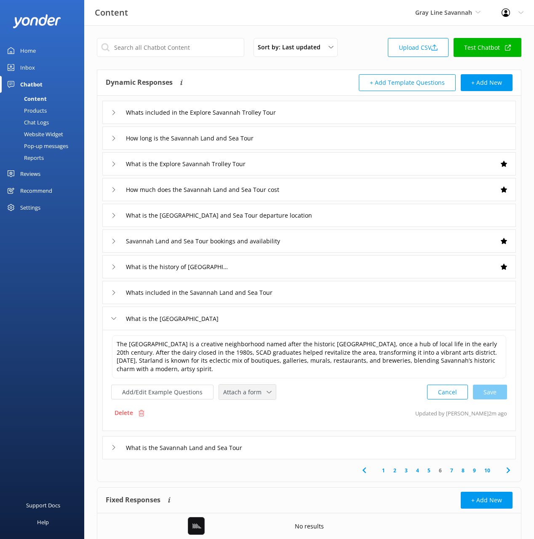
click at [242, 395] on span "Attach a form" at bounding box center [244, 391] width 43 height 9
click at [261, 429] on div "Check availability" at bounding box center [245, 427] width 42 height 8
click at [271, 448] on div "What is the Savannah Land and Sea Tour" at bounding box center [309, 446] width 414 height 23
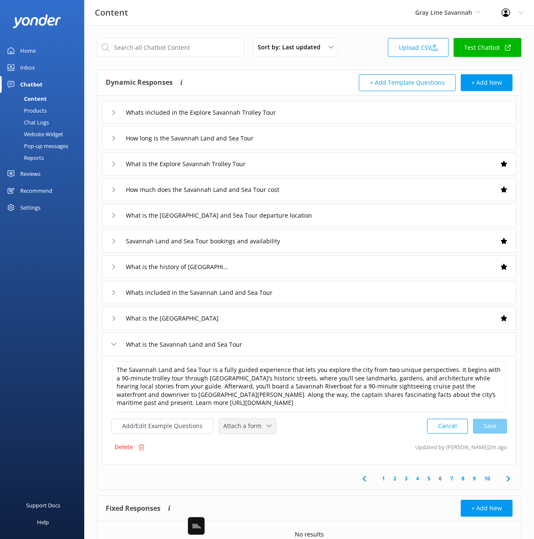
click at [242, 421] on div "Attach a form" at bounding box center [247, 426] width 53 height 11
click at [254, 451] on link "Leave contact details" at bounding box center [257, 443] width 75 height 17
drag, startPoint x: 280, startPoint y: 424, endPoint x: 271, endPoint y: 427, distance: 9.5
click at [280, 424] on span "Leave contact details" at bounding box center [255, 424] width 64 height 9
drag, startPoint x: 265, startPoint y: 459, endPoint x: 283, endPoint y: 458, distance: 18.1
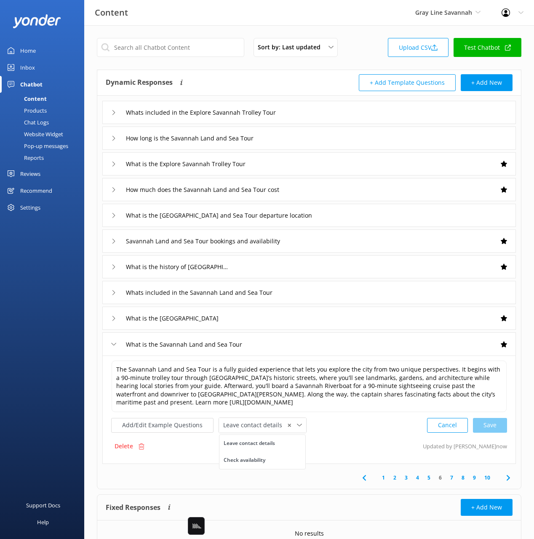
click at [265, 459] on link "Check availability" at bounding box center [263, 459] width 86 height 17
drag, startPoint x: 346, startPoint y: 438, endPoint x: 364, endPoint y: 449, distance: 20.5
click at [346, 438] on div "Delete Updated by Yonder now" at bounding box center [309, 446] width 396 height 16
click at [509, 477] on use at bounding box center [508, 477] width 3 height 5
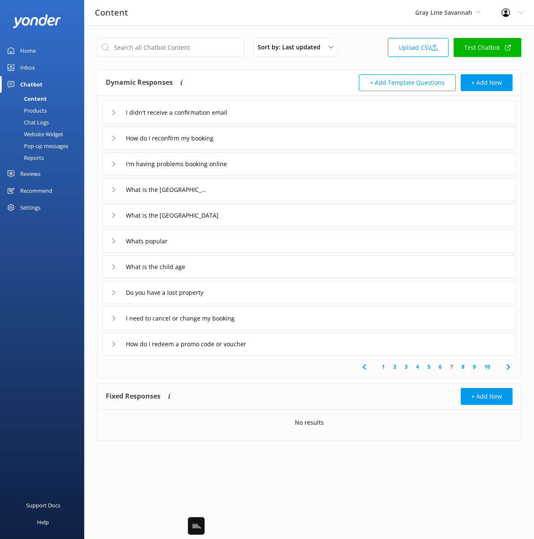
click at [282, 110] on div "I didn't receive a confirmation email" at bounding box center [309, 112] width 414 height 23
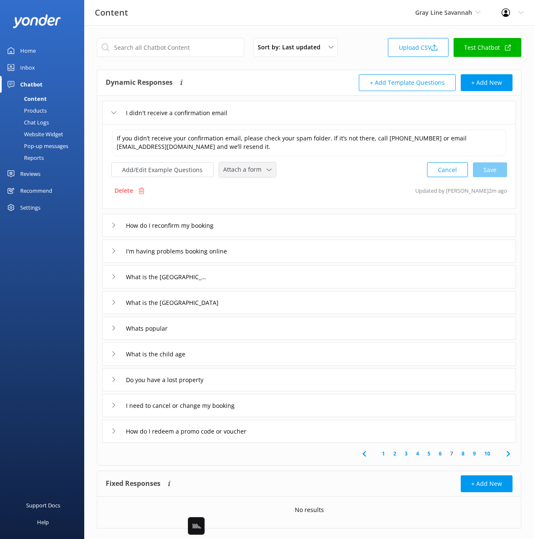
click at [251, 164] on div "If you didn’t receive your confirmation email, please check your spam folder. I…" at bounding box center [309, 153] width 396 height 49
click at [250, 169] on span "Attach a form" at bounding box center [244, 169] width 43 height 9
click at [255, 188] on div "Leave contact details" at bounding box center [249, 187] width 51 height 8
click at [275, 230] on div "How do I reconfirm my booking" at bounding box center [309, 224] width 414 height 23
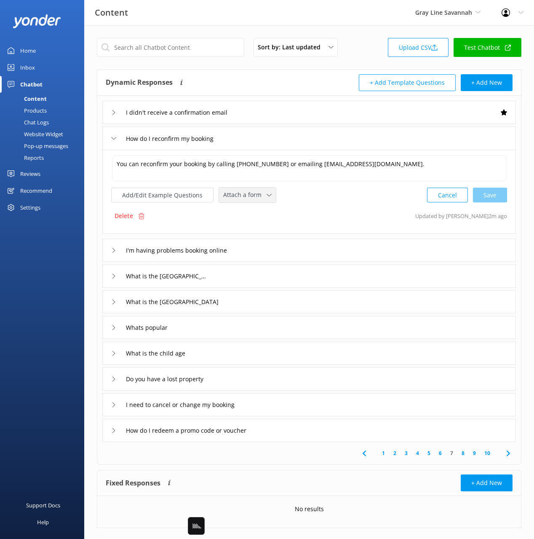
click at [225, 201] on div "Attach a form Leave contact details Check availability" at bounding box center [247, 195] width 57 height 15
click at [241, 210] on div "Leave contact details" at bounding box center [249, 213] width 51 height 8
click at [286, 249] on div "I'm having problems booking online" at bounding box center [309, 249] width 414 height 23
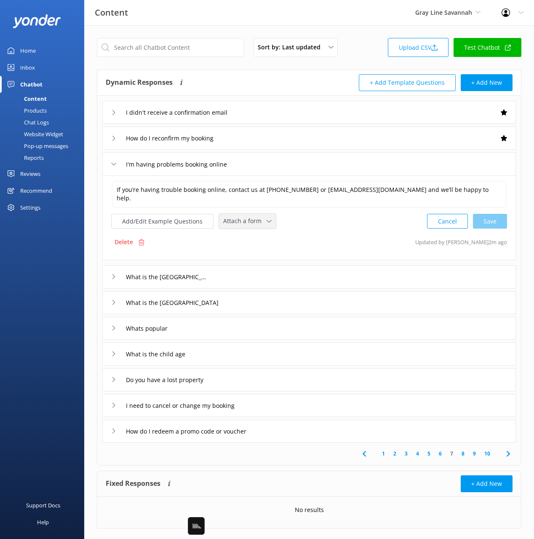
click at [239, 218] on span "Attach a form" at bounding box center [244, 220] width 43 height 9
click at [247, 233] on link "Leave contact details" at bounding box center [257, 239] width 75 height 17
click at [250, 272] on div "What is the [GEOGRAPHIC_DATA]" at bounding box center [309, 275] width 414 height 23
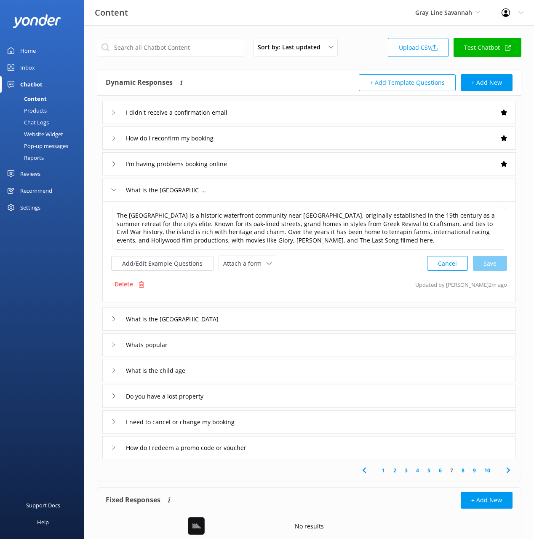
drag, startPoint x: 255, startPoint y: 253, endPoint x: 252, endPoint y: 281, distance: 27.7
click at [255, 254] on div "The [GEOGRAPHIC_DATA] is a historic waterfront community near [GEOGRAPHIC_DATA]…" at bounding box center [309, 238] width 396 height 65
click at [248, 267] on span "Attach a form" at bounding box center [244, 263] width 43 height 9
click at [260, 301] on div "Check availability" at bounding box center [245, 298] width 42 height 8
click at [271, 319] on div "What is the [GEOGRAPHIC_DATA]" at bounding box center [309, 317] width 414 height 23
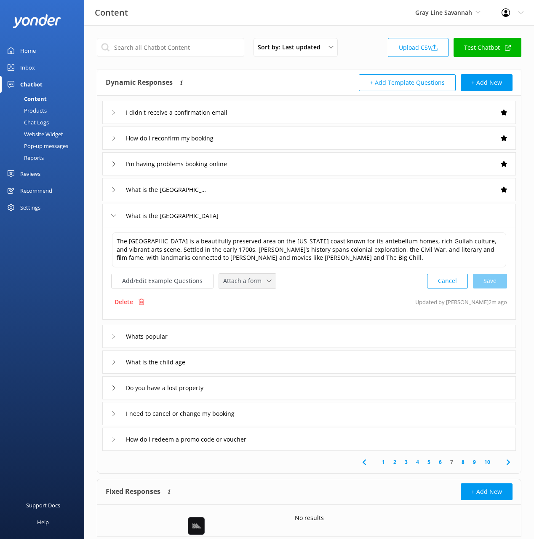
drag, startPoint x: 234, startPoint y: 284, endPoint x: 239, endPoint y: 303, distance: 19.7
click at [233, 284] on span "Attach a form" at bounding box center [244, 280] width 43 height 9
click at [245, 309] on link "Check availability" at bounding box center [257, 315] width 75 height 17
click at [252, 332] on div "Whats popular" at bounding box center [309, 335] width 414 height 23
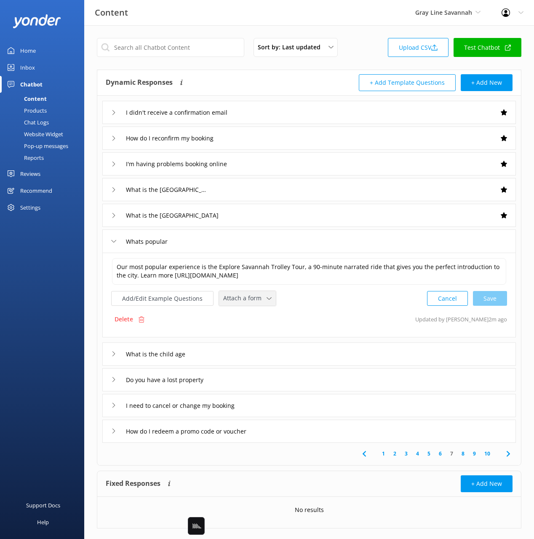
drag, startPoint x: 232, startPoint y: 300, endPoint x: 236, endPoint y: 307, distance: 8.1
click at [232, 300] on span "Attach a form" at bounding box center [244, 297] width 43 height 9
click at [252, 332] on div "Check availability" at bounding box center [245, 333] width 42 height 8
click at [256, 381] on div "Do you have a lost property" at bounding box center [309, 378] width 414 height 23
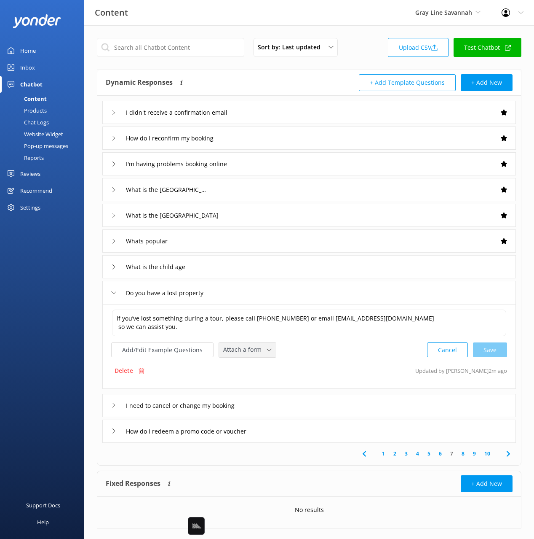
drag, startPoint x: 238, startPoint y: 352, endPoint x: 243, endPoint y: 366, distance: 14.4
click at [238, 352] on span "Attach a form" at bounding box center [244, 349] width 43 height 9
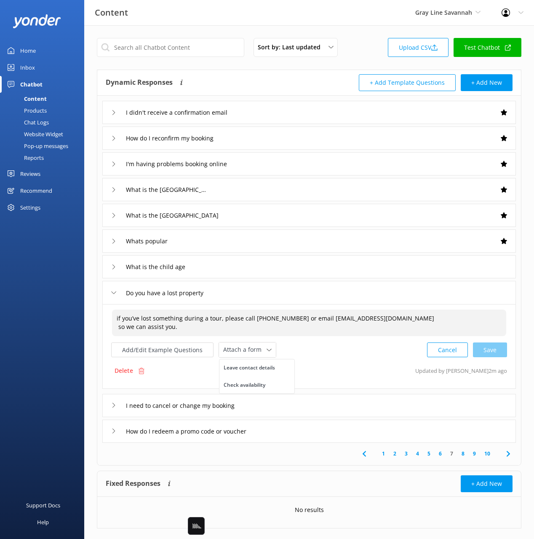
click at [122, 330] on textarea "if you’ve lost something during a tour, please call [PHONE_NUMBER] or email [EM…" at bounding box center [309, 322] width 395 height 27
drag, startPoint x: 118, startPoint y: 327, endPoint x: 121, endPoint y: 337, distance: 10.4
click at [118, 327] on textarea "if you’ve lost something during a tour, please call [PHONE_NUMBER] or email [EM…" at bounding box center [309, 322] width 395 height 27
click at [422, 335] on textarea "if you’ve lost something during a tour, please call [PHONE_NUMBER] or email [EM…" at bounding box center [309, 322] width 395 height 26
drag, startPoint x: 269, startPoint y: 365, endPoint x: 274, endPoint y: 367, distance: 5.3
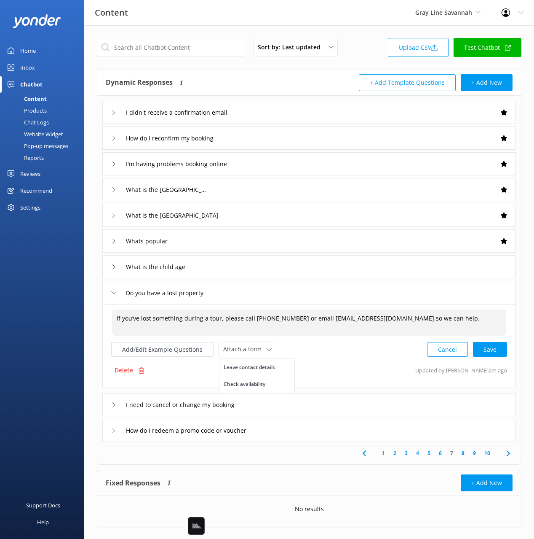
click at [269, 365] on div "Leave contact details" at bounding box center [249, 367] width 51 height 8
type textarea "if you’ve lost something during a tour, please call [PHONE_NUMBER] or email [EM…"
click at [301, 404] on div "I need to cancel or change my booking" at bounding box center [309, 403] width 414 height 23
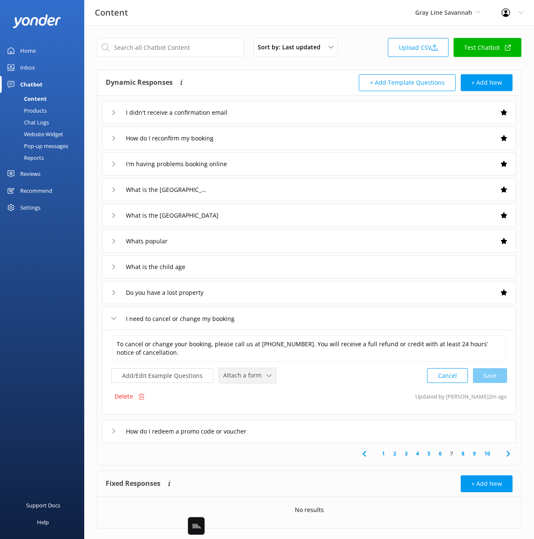
click at [250, 378] on span "Attach a form" at bounding box center [244, 374] width 43 height 9
click at [252, 392] on div "Leave contact details" at bounding box center [249, 393] width 51 height 8
drag, startPoint x: 513, startPoint y: 455, endPoint x: 508, endPoint y: 456, distance: 4.2
click at [513, 455] on icon at bounding box center [509, 453] width 10 height 10
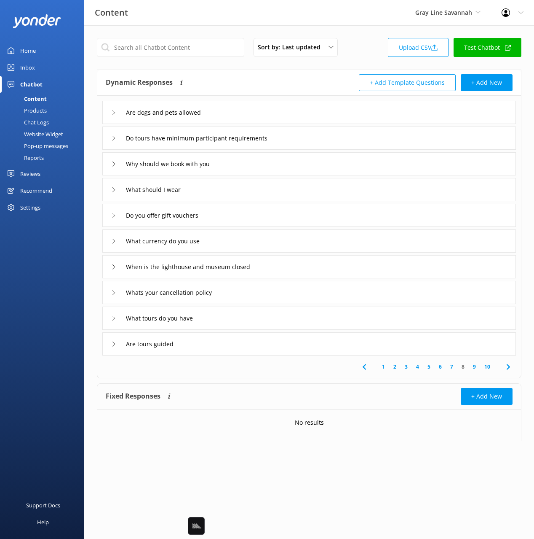
click at [259, 170] on div "Why should we book with you" at bounding box center [309, 163] width 414 height 23
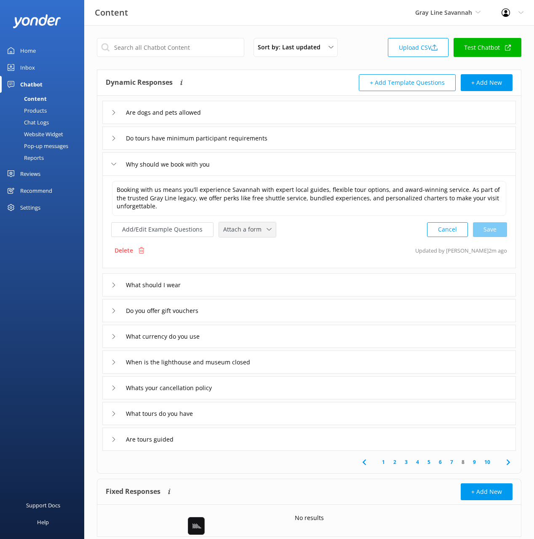
drag, startPoint x: 247, startPoint y: 230, endPoint x: 253, endPoint y: 257, distance: 28.0
click at [247, 230] on span "Attach a form" at bounding box center [244, 229] width 43 height 9
click at [253, 260] on div "Check availability" at bounding box center [245, 264] width 42 height 8
click at [253, 411] on div "What tours do you have" at bounding box center [309, 412] width 414 height 23
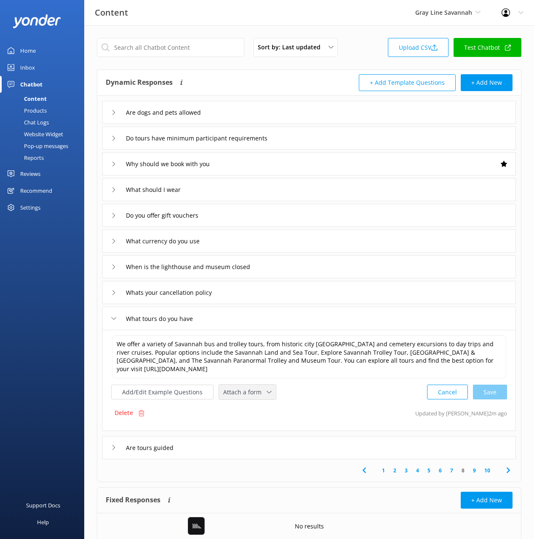
drag, startPoint x: 224, startPoint y: 393, endPoint x: 241, endPoint y: 402, distance: 18.7
click at [224, 393] on span "Attach a form" at bounding box center [244, 391] width 43 height 9
click at [261, 419] on link "Check availability" at bounding box center [257, 427] width 75 height 17
click at [332, 442] on div "Are tours guided" at bounding box center [309, 446] width 414 height 23
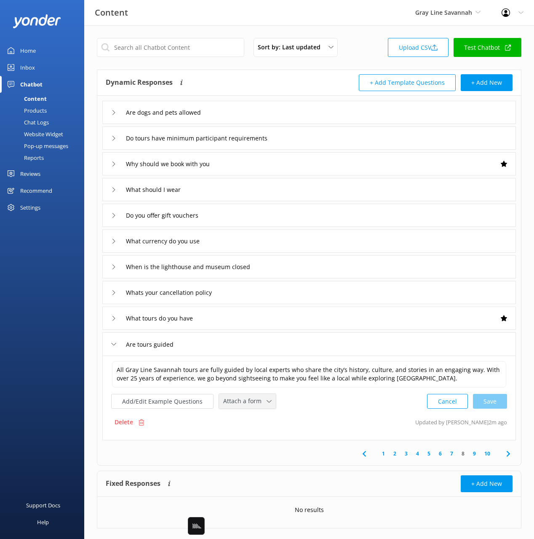
click at [251, 403] on span "Attach a form" at bounding box center [244, 400] width 43 height 9
click at [268, 434] on link "Check availability" at bounding box center [257, 436] width 75 height 17
click at [504, 453] on icon at bounding box center [509, 453] width 10 height 10
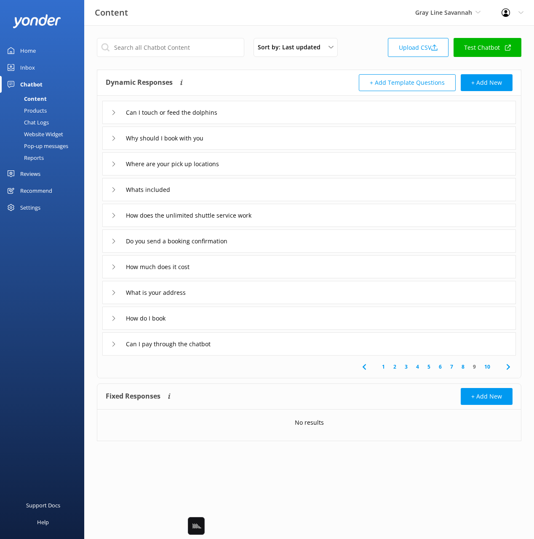
drag, startPoint x: 260, startPoint y: 140, endPoint x: 256, endPoint y: 149, distance: 10.4
click at [260, 140] on div "Why should I book with you" at bounding box center [309, 137] width 414 height 23
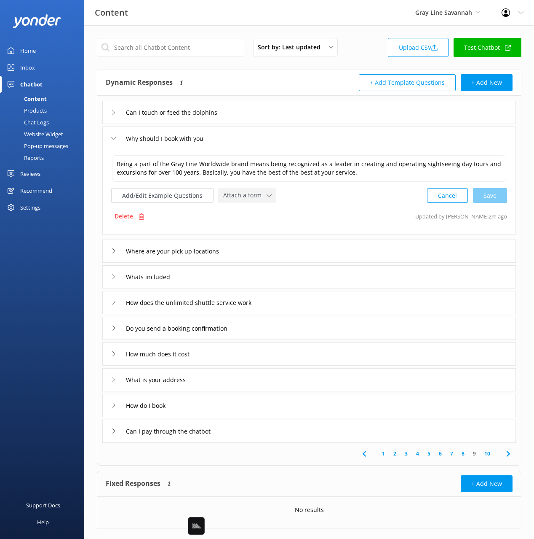
click at [241, 193] on span "Attach a form" at bounding box center [244, 195] width 43 height 9
click at [252, 227] on div "Check availability" at bounding box center [245, 230] width 42 height 8
click at [231, 279] on div "Whats included" at bounding box center [309, 275] width 414 height 23
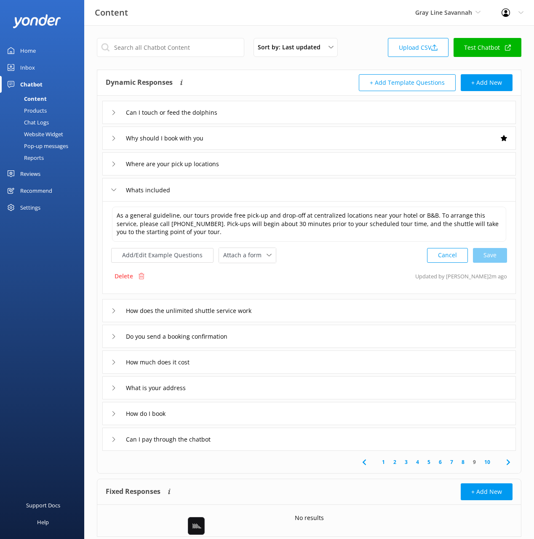
click at [282, 315] on div "How does the unlimited shuttle service work" at bounding box center [309, 310] width 414 height 23
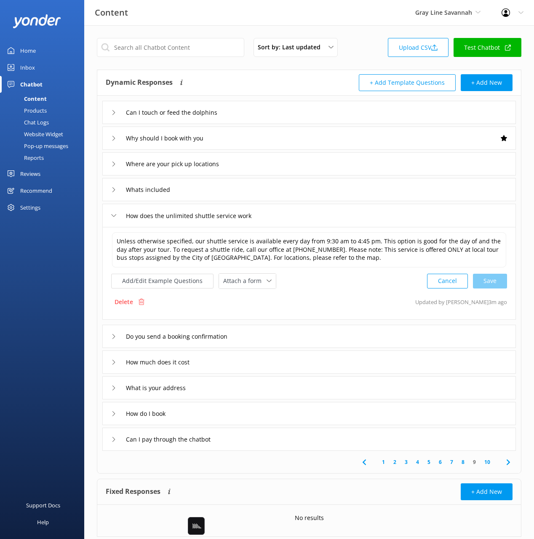
click at [315, 292] on div "Unless otherwise specified, our shuttle service is available every day from 9:3…" at bounding box center [309, 273] width 414 height 93
click at [302, 333] on div "Do you send a booking confirmation" at bounding box center [309, 336] width 414 height 23
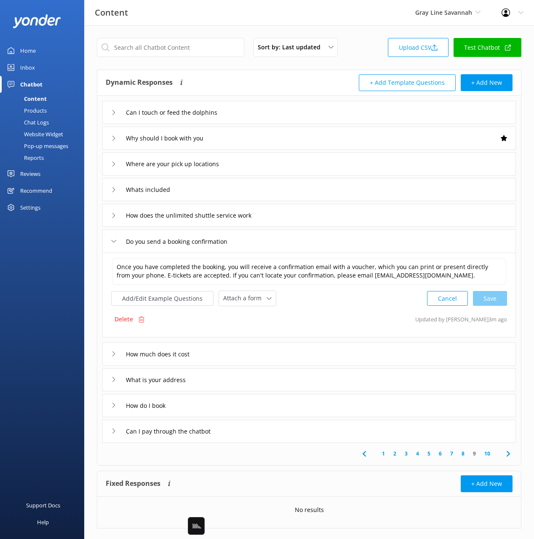
drag, startPoint x: 320, startPoint y: 313, endPoint x: 309, endPoint y: 278, distance: 36.4
click at [320, 312] on div "Delete Updated by [PERSON_NAME] 3m ago" at bounding box center [309, 319] width 396 height 16
click at [311, 307] on div "Once you have completed the booking, you will receive a confirmation email with…" at bounding box center [309, 294] width 414 height 85
click at [225, 350] on div "How much does it cost" at bounding box center [309, 353] width 414 height 23
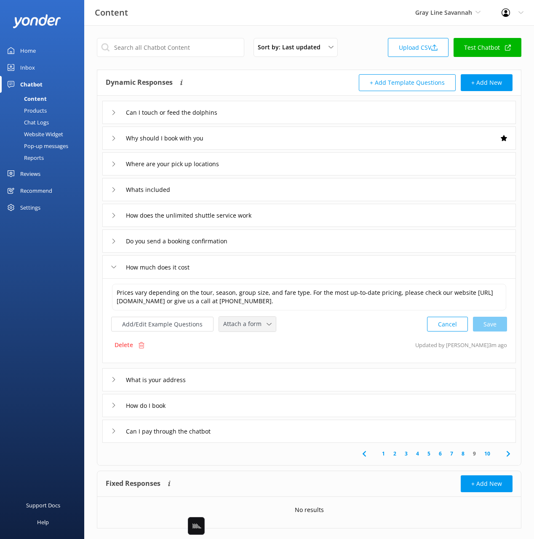
click at [223, 321] on span "Attach a form" at bounding box center [244, 323] width 43 height 9
click at [255, 359] on div "Check availability" at bounding box center [245, 359] width 42 height 8
click at [278, 380] on div "What is your address" at bounding box center [309, 378] width 414 height 23
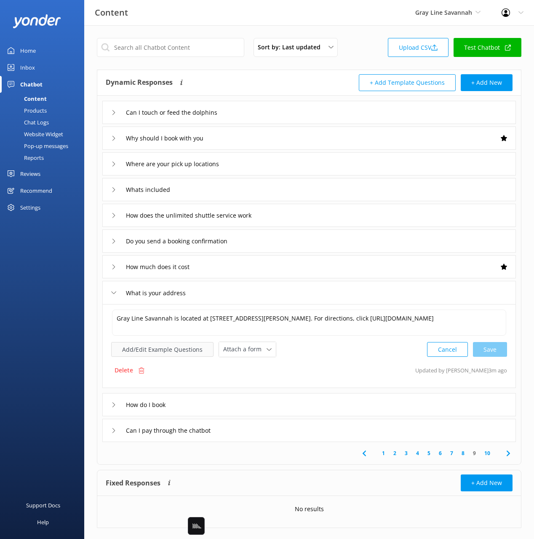
click at [174, 346] on button "Add/Edit Example Questions" at bounding box center [162, 349] width 102 height 15
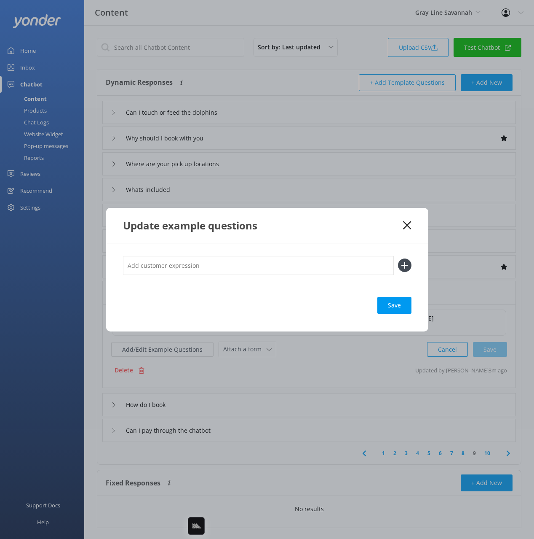
click at [260, 261] on input "text" at bounding box center [258, 265] width 271 height 19
type input "where do we meet"
click at [398, 258] on button at bounding box center [404, 264] width 13 height 13
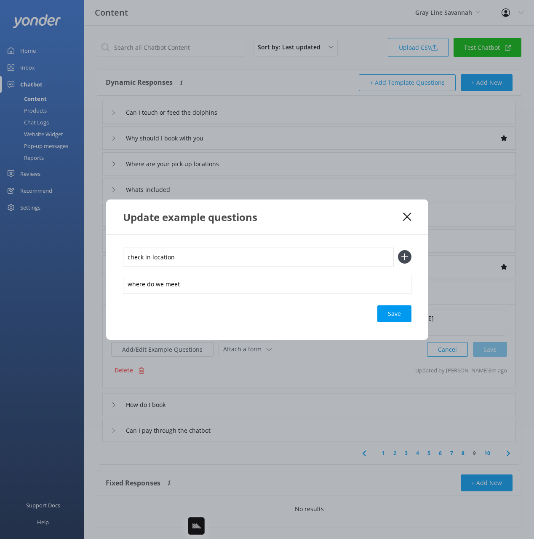
type input "check in location"
click at [398, 250] on button at bounding box center [404, 256] width 13 height 13
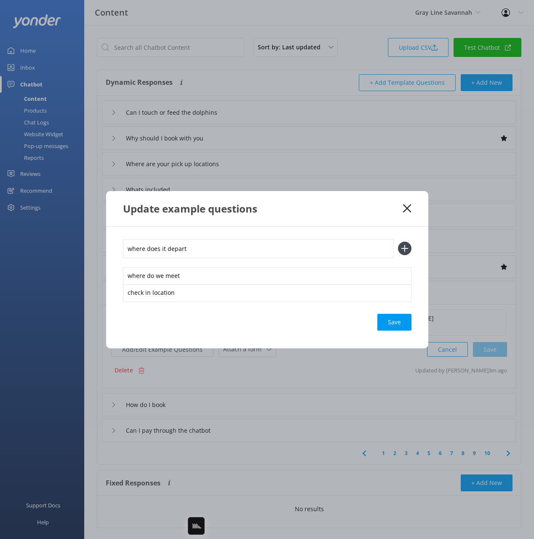
type input "where does it depart"
click at [398, 242] on button at bounding box center [404, 248] width 13 height 13
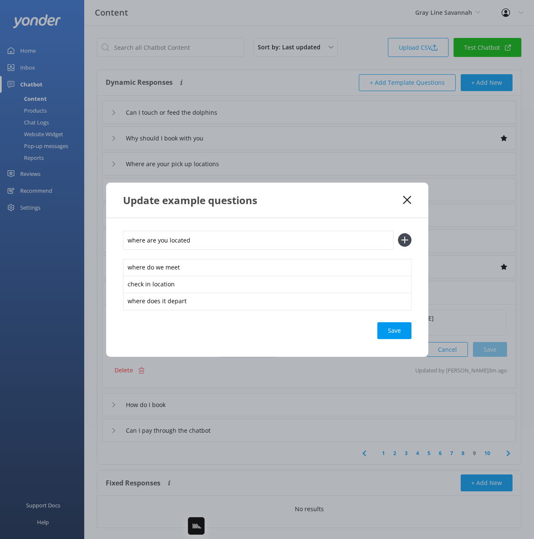
type input "where are you located"
click at [398, 233] on button at bounding box center [404, 239] width 13 height 13
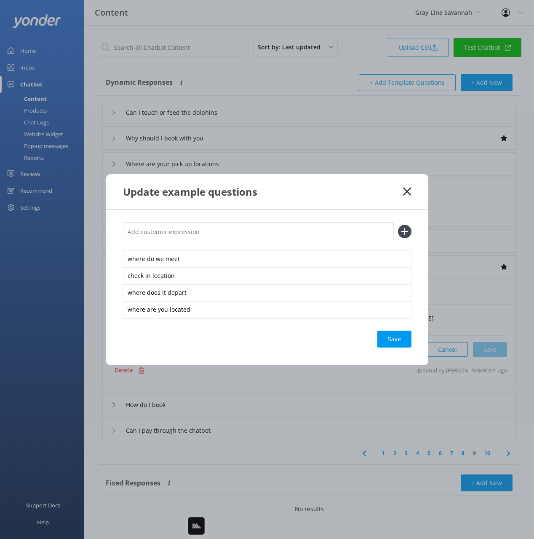
click at [395, 342] on div "Save" at bounding box center [395, 338] width 34 height 17
drag, startPoint x: 377, startPoint y: 180, endPoint x: 394, endPoint y: 200, distance: 26.0
click at [377, 180] on div "Update example questions" at bounding box center [267, 191] width 322 height 35
click at [409, 188] on icon at bounding box center [407, 191] width 8 height 8
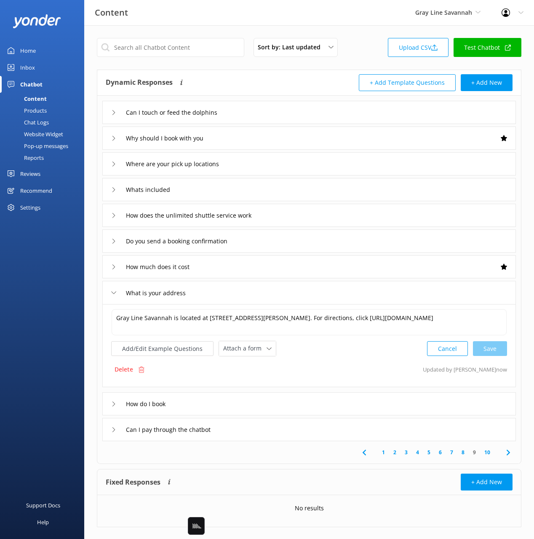
click at [275, 401] on div "How do I book" at bounding box center [309, 403] width 414 height 23
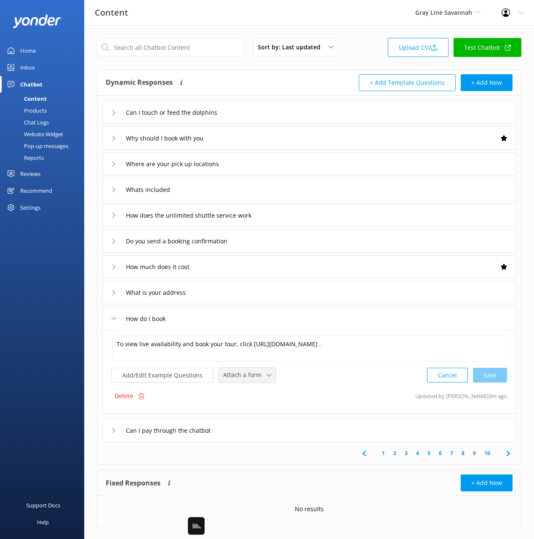
click at [234, 373] on span "Attach a form" at bounding box center [244, 374] width 43 height 9
click at [260, 409] on div "Check availability" at bounding box center [245, 409] width 42 height 8
click at [192, 378] on button "Add/Edit Example Questions" at bounding box center [162, 374] width 102 height 15
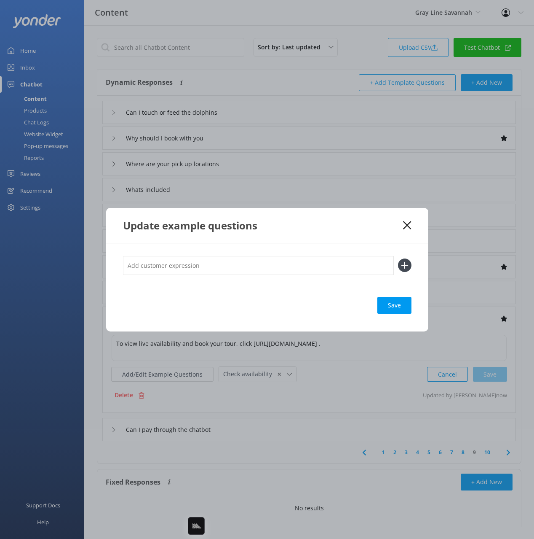
click at [275, 271] on input "text" at bounding box center [258, 265] width 271 height 19
type input "check availability"
click at [398, 258] on button at bounding box center [404, 264] width 13 height 13
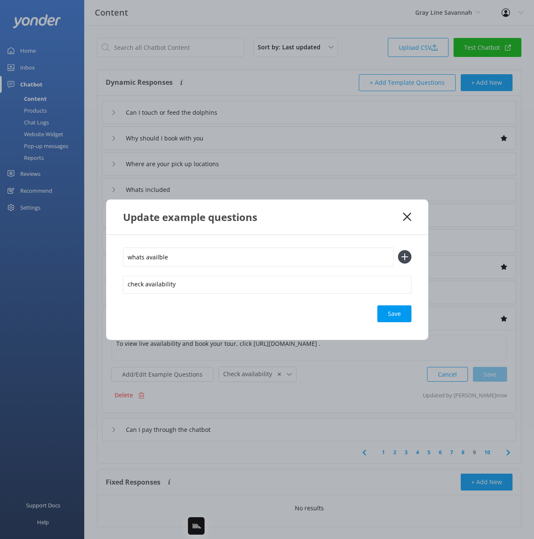
type input "whats availble"
click at [398, 250] on button at bounding box center [404, 256] width 13 height 13
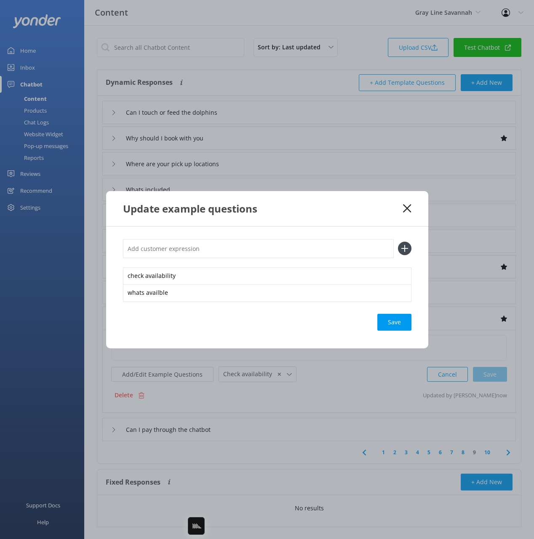
type input "n"
type input "book now"
click at [398, 242] on button at bounding box center [404, 248] width 13 height 13
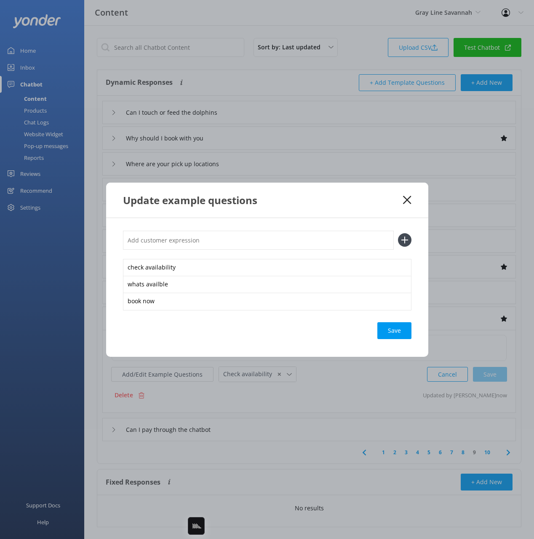
type input "m"
type input "purchase tickets"
click at [398, 233] on button at bounding box center [404, 239] width 13 height 13
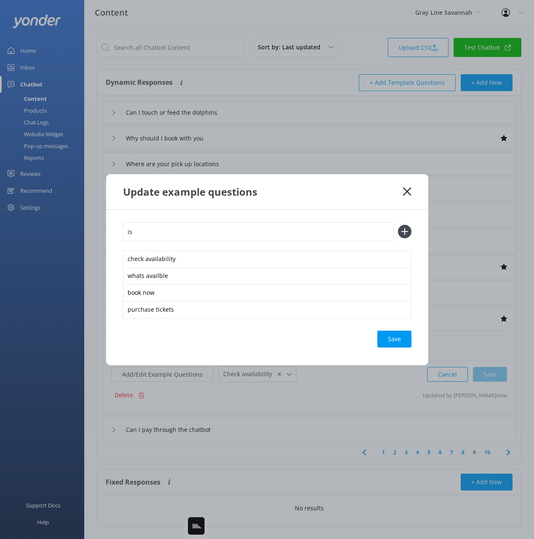
type input "i"
type input "can we go [DATE]"
click at [398, 225] on button at bounding box center [404, 231] width 13 height 13
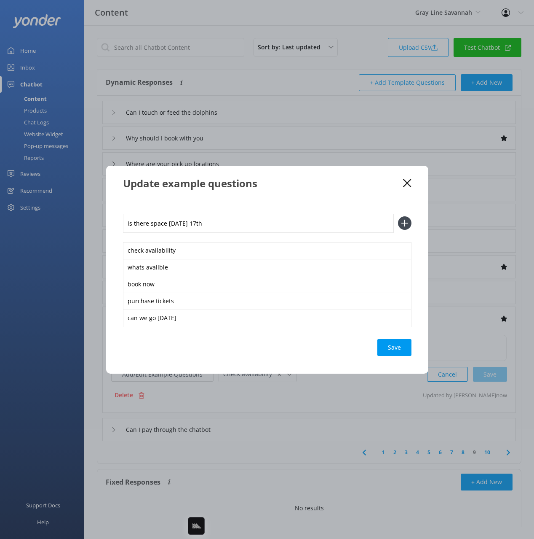
type input "is there space [DATE] 17th"
click at [398, 216] on button at bounding box center [404, 222] width 13 height 13
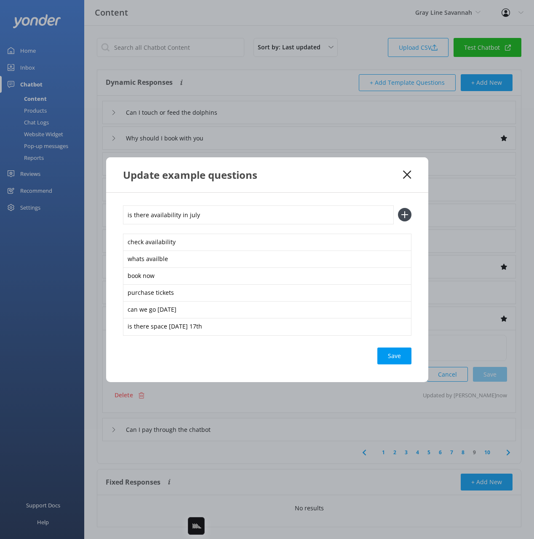
type input "is there availability in july"
click at [398, 208] on button at bounding box center [404, 214] width 13 height 13
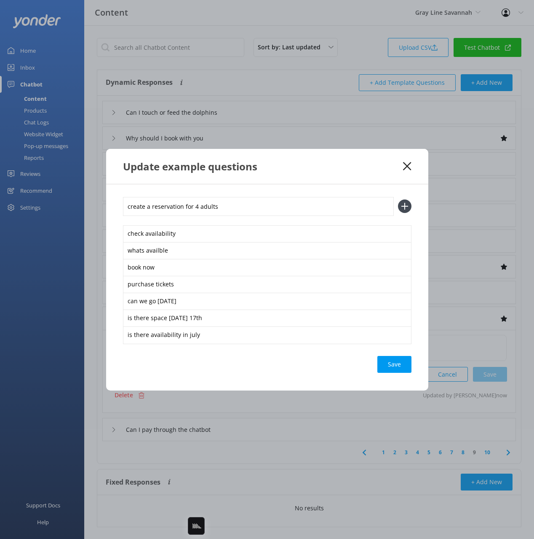
type input "create a reservation for 4 adults"
click at [398, 199] on button at bounding box center [404, 205] width 13 height 13
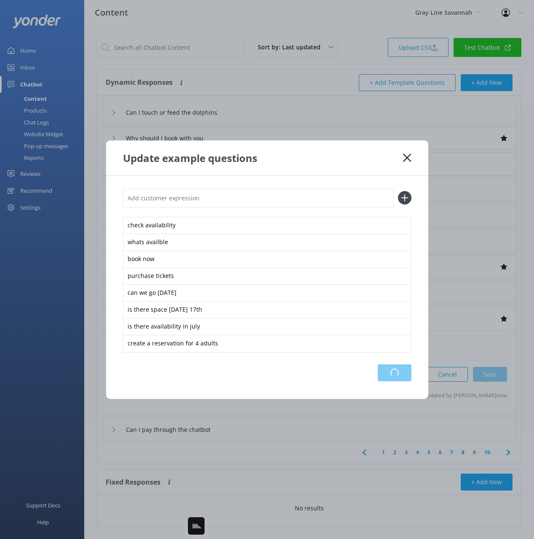
click at [400, 374] on div "Loading.." at bounding box center [395, 372] width 34 height 17
drag, startPoint x: 383, startPoint y: 165, endPoint x: 398, endPoint y: 157, distance: 17.2
click at [384, 164] on div "Update example questions" at bounding box center [267, 157] width 322 height 35
click at [408, 155] on icon at bounding box center [407, 157] width 8 height 8
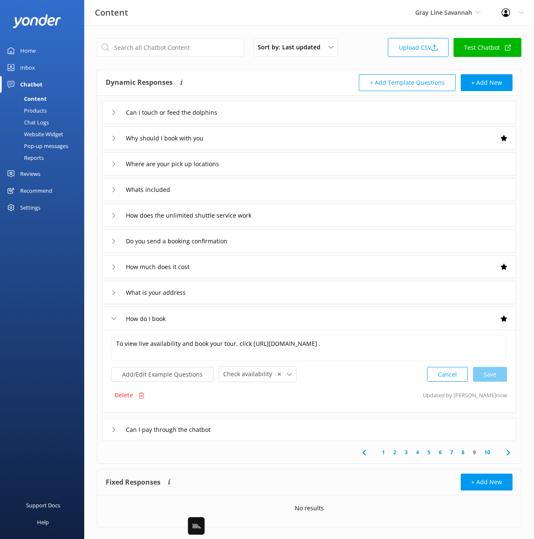
drag, startPoint x: 509, startPoint y: 453, endPoint x: 382, endPoint y: 256, distance: 234.5
click at [509, 453] on icon at bounding box center [509, 452] width 10 height 10
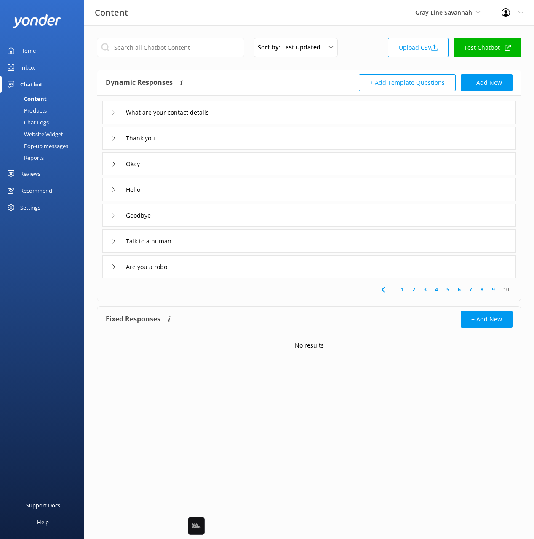
click at [278, 116] on div "What are your contact details" at bounding box center [309, 112] width 414 height 23
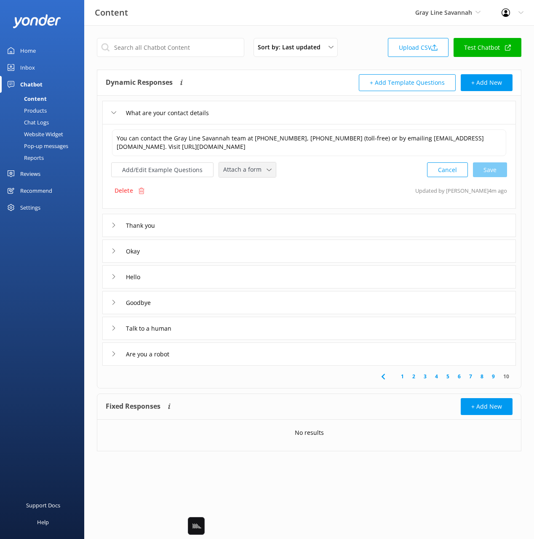
click at [256, 165] on div "Attach a form Leave contact details Check availability" at bounding box center [247, 169] width 57 height 15
drag, startPoint x: 257, startPoint y: 186, endPoint x: 274, endPoint y: 245, distance: 61.0
click at [257, 186] on div "Leave contact details" at bounding box center [249, 187] width 51 height 8
click at [240, 333] on div "Talk to a human" at bounding box center [309, 327] width 414 height 23
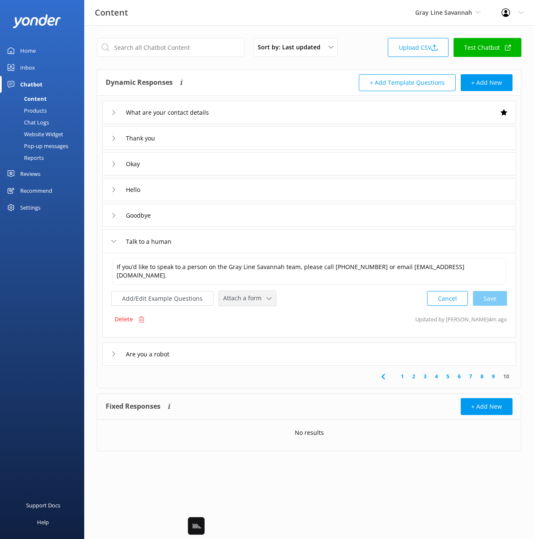
click at [264, 289] on div "If you’d like to speak to a person on the Gray Line Savannah team, please call …" at bounding box center [309, 281] width 396 height 49
drag, startPoint x: 259, startPoint y: 298, endPoint x: 259, endPoint y: 307, distance: 9.3
click at [259, 298] on span "Attach a form" at bounding box center [244, 297] width 43 height 9
click at [263, 314] on div "Leave contact details" at bounding box center [249, 316] width 51 height 8
click at [153, 296] on button "Add/Edit Example Questions" at bounding box center [162, 297] width 102 height 15
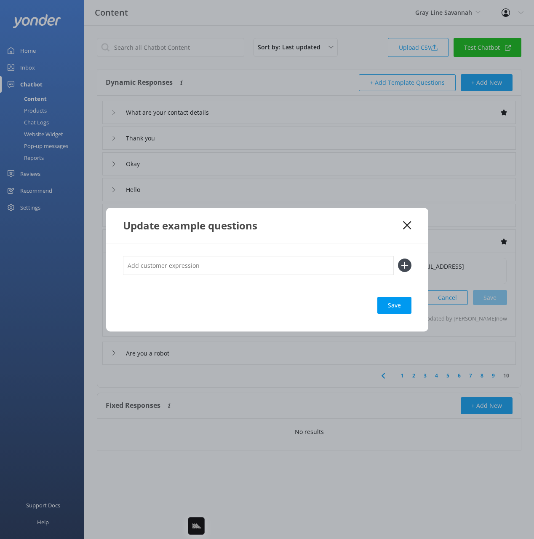
click at [220, 262] on input "text" at bounding box center [258, 265] width 271 height 19
type input "speak to an agent"
click at [398, 258] on button at bounding box center [404, 264] width 13 height 13
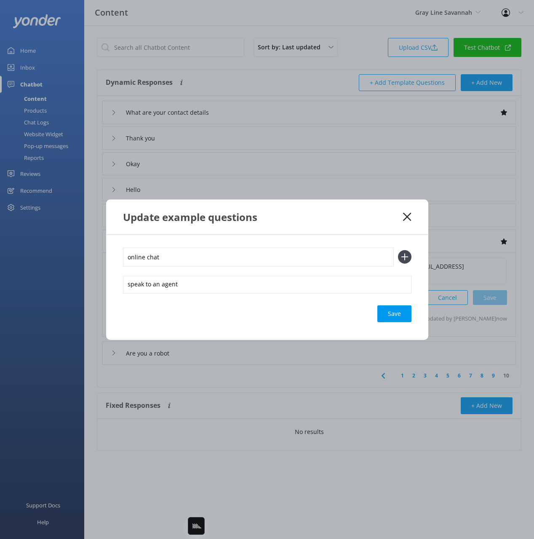
type input "online chat"
click at [398, 250] on button at bounding box center [404, 256] width 13 height 13
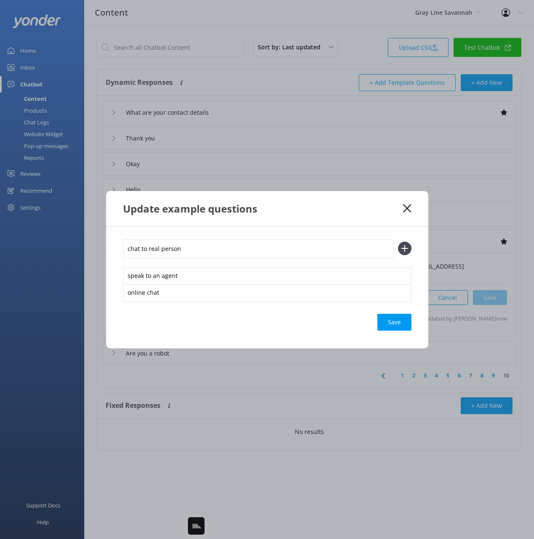
type input "chat to real person"
click at [398, 242] on button at bounding box center [404, 248] width 13 height 13
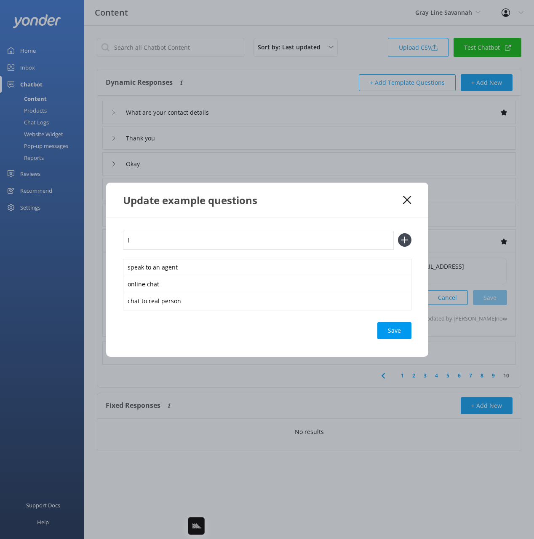
type input "i"
type input "i need help"
click at [398, 233] on button at bounding box center [404, 239] width 13 height 13
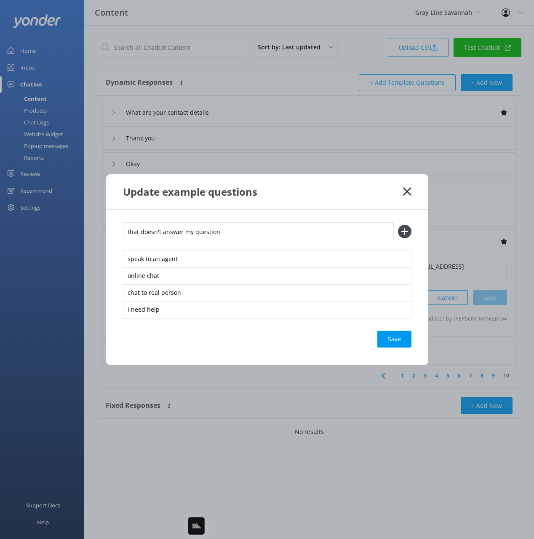
type input "that doesn't answer my question"
click at [398, 225] on button at bounding box center [404, 231] width 13 height 13
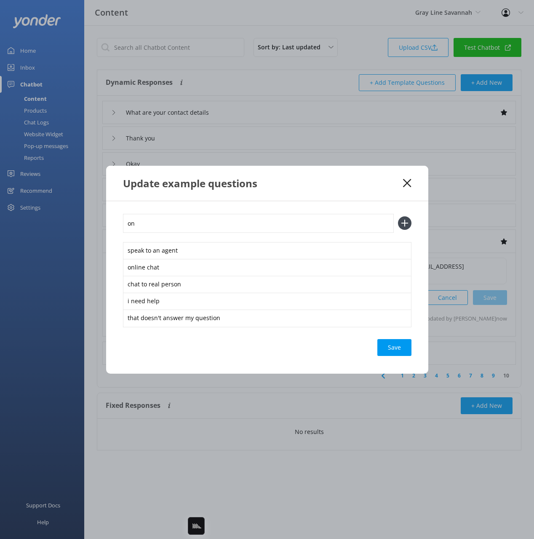
type input "o"
type input "speak to staff"
click at [398, 216] on button at bounding box center [404, 222] width 13 height 13
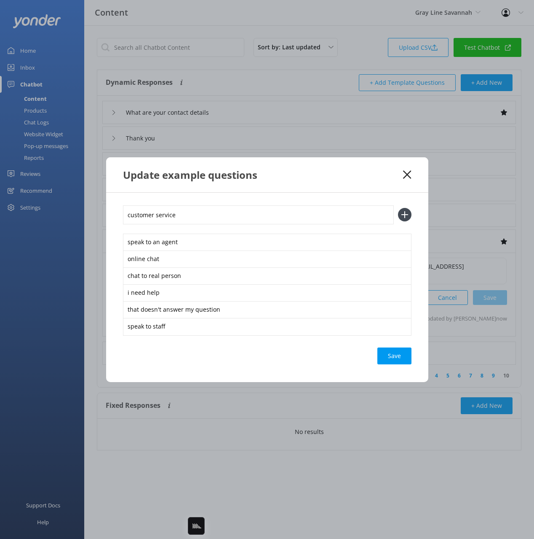
type input "customer service"
click at [398, 208] on button at bounding box center [404, 214] width 13 height 13
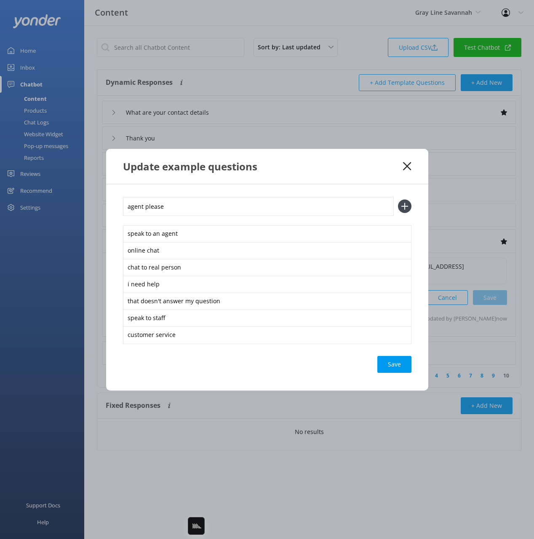
type input "agent please"
click at [398, 199] on button at bounding box center [404, 205] width 13 height 13
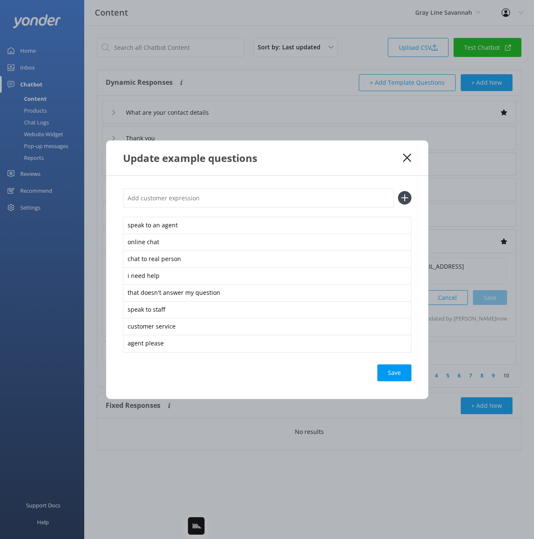
drag, startPoint x: 388, startPoint y: 373, endPoint x: 367, endPoint y: 220, distance: 154.8
click at [388, 373] on div "Save" at bounding box center [395, 372] width 34 height 17
click at [370, 167] on div "Update example questions" at bounding box center [267, 157] width 322 height 35
drag, startPoint x: 404, startPoint y: 160, endPoint x: 392, endPoint y: 192, distance: 34.5
click at [404, 160] on icon at bounding box center [407, 157] width 8 height 8
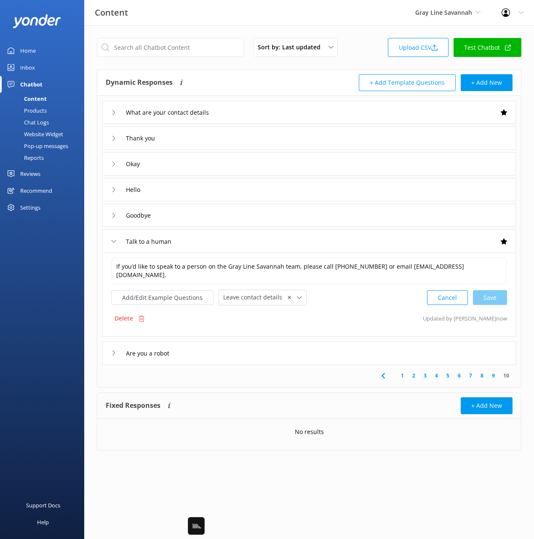
click at [228, 237] on div "Talk to a human" at bounding box center [309, 240] width 414 height 23
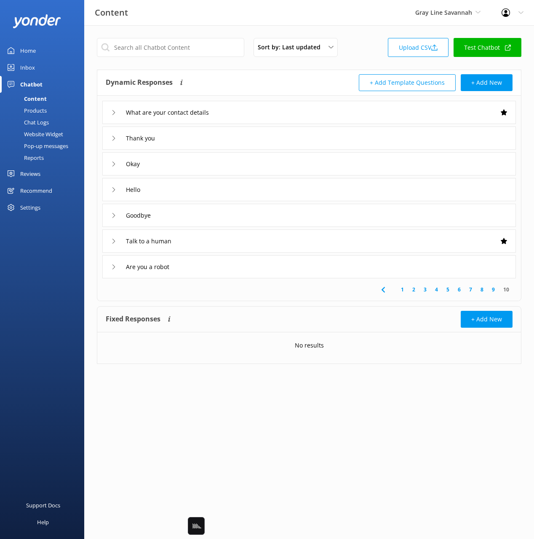
click at [81, 286] on div "Support Docs Help" at bounding box center [42, 403] width 84 height 269
drag, startPoint x: 44, startPoint y: 108, endPoint x: 76, endPoint y: 107, distance: 32.0
click at [45, 108] on div "Products" at bounding box center [26, 111] width 42 height 12
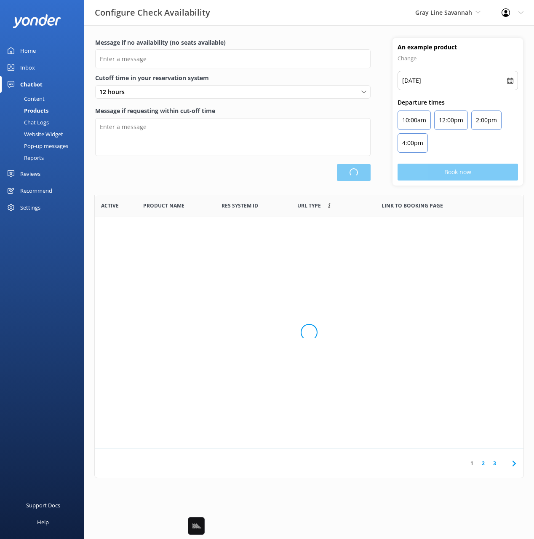
type input "There are no seats available, please check an alternative day"
type textarea "Our online booking system closes {hours} prior to departure. Please contact us …"
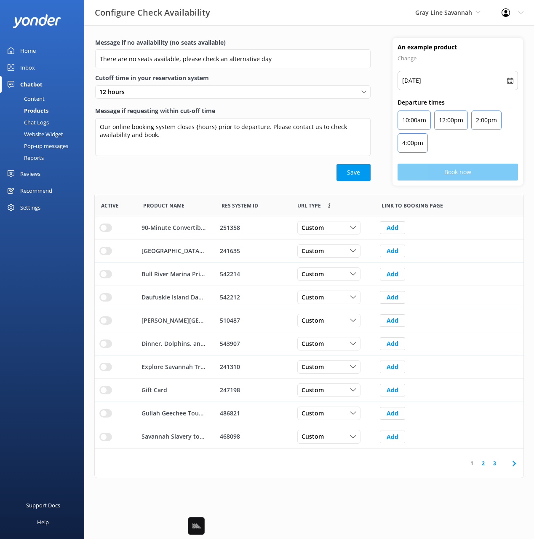
click at [513, 461] on use at bounding box center [514, 462] width 3 height 5
click at [108, 250] on input "row" at bounding box center [105, 251] width 13 height 8
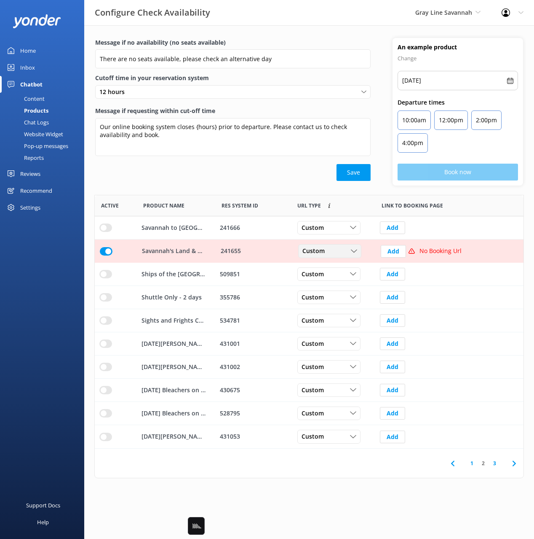
drag, startPoint x: 327, startPoint y: 253, endPoint x: 334, endPoint y: 268, distance: 16.0
click at [326, 253] on span "Custom" at bounding box center [316, 251] width 27 height 9
click at [340, 279] on link "Dynamic" at bounding box center [336, 285] width 75 height 17
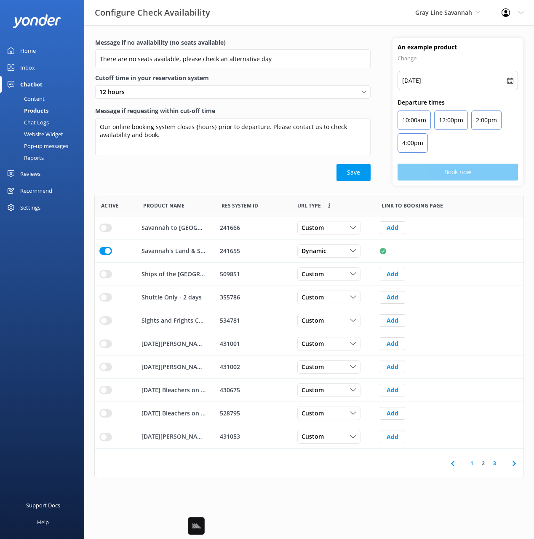
click at [455, 462] on icon at bounding box center [453, 463] width 10 height 10
click at [103, 363] on input "row" at bounding box center [105, 366] width 13 height 8
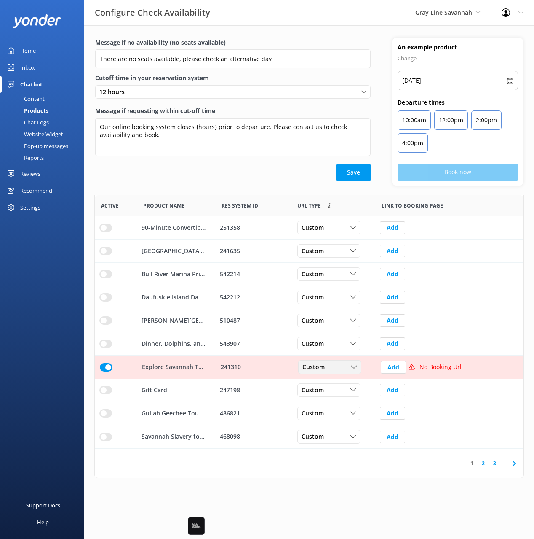
click at [325, 367] on span "Custom" at bounding box center [316, 366] width 27 height 9
click at [341, 397] on link "Dynamic" at bounding box center [336, 401] width 75 height 17
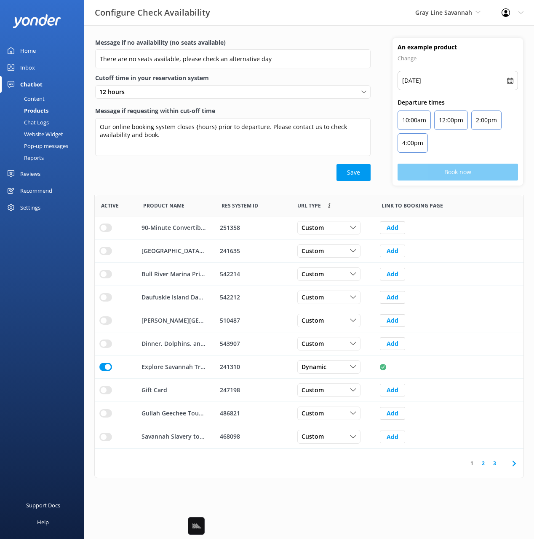
click at [371, 480] on html "Configure Check Availability Gray Line Savannah Black Cat Cruises [GEOGRAPHIC_D…" at bounding box center [267, 269] width 534 height 539
click at [497, 463] on link "3" at bounding box center [494, 463] width 11 height 8
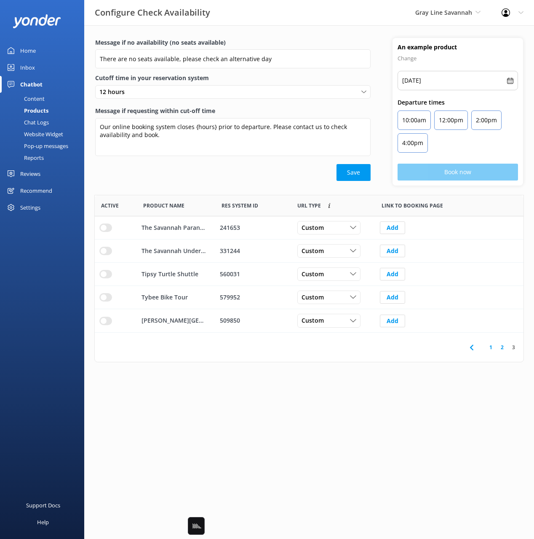
click at [472, 344] on icon at bounding box center [472, 347] width 10 height 10
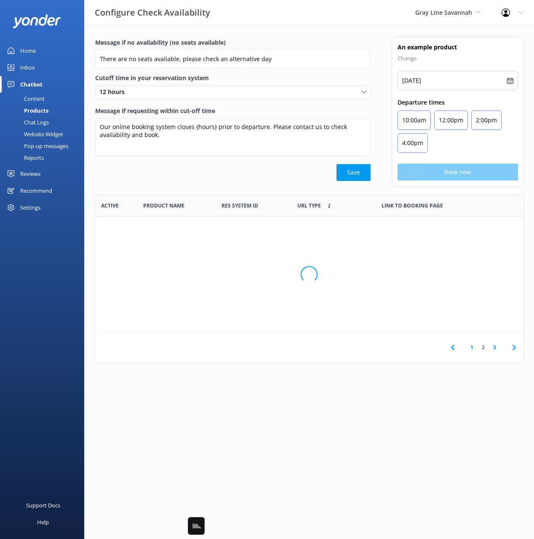
scroll to position [253, 429]
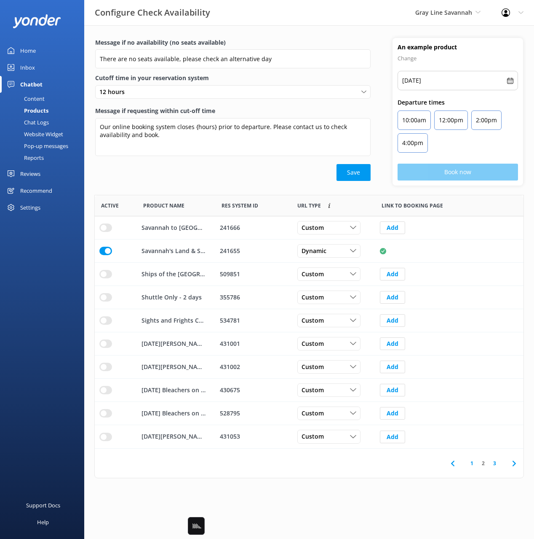
click at [453, 463] on icon at bounding box center [453, 463] width 10 height 10
click at [107, 228] on input "row" at bounding box center [105, 227] width 13 height 8
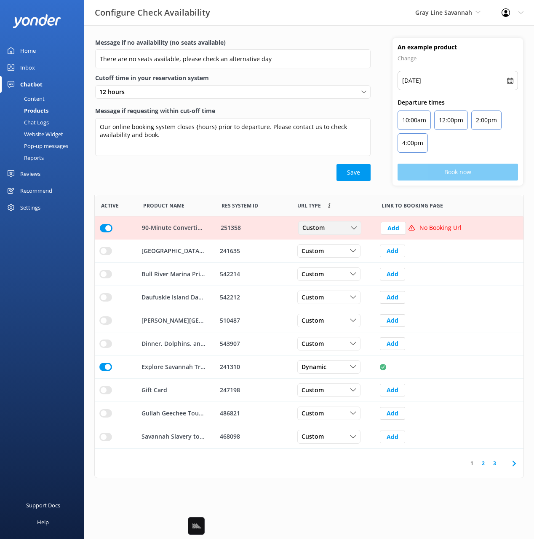
drag, startPoint x: 336, startPoint y: 231, endPoint x: 345, endPoint y: 263, distance: 33.8
click at [336, 231] on div "Custom" at bounding box center [330, 227] width 59 height 9
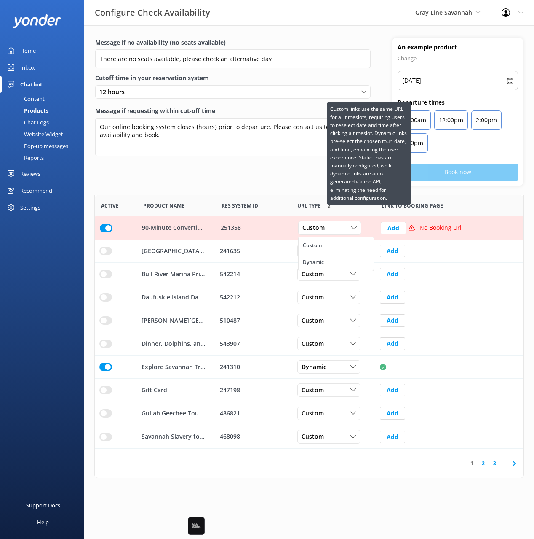
drag, startPoint x: 343, startPoint y: 261, endPoint x: 324, endPoint y: 205, distance: 59.2
click at [343, 261] on link "Dynamic" at bounding box center [336, 262] width 75 height 17
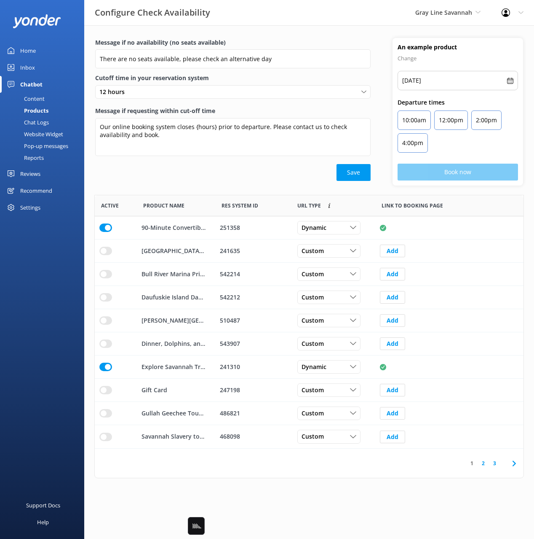
drag, startPoint x: 294, startPoint y: 177, endPoint x: 311, endPoint y: 180, distance: 17.6
click at [294, 176] on div "Save" at bounding box center [233, 172] width 276 height 17
drag, startPoint x: 106, startPoint y: 252, endPoint x: 176, endPoint y: 255, distance: 70.0
click at [106, 252] on input "row" at bounding box center [105, 251] width 13 height 8
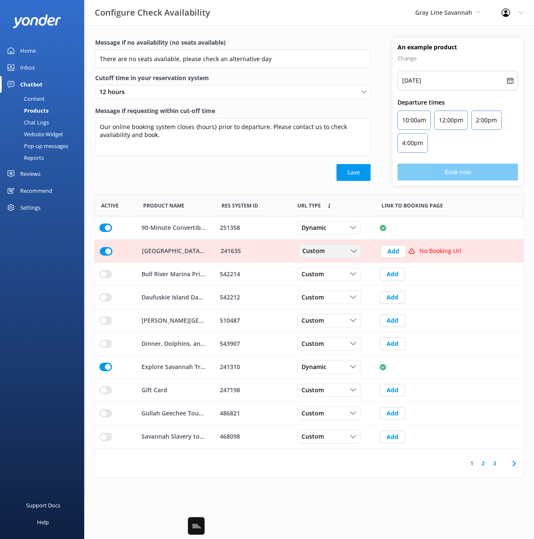
click at [339, 251] on div "Custom" at bounding box center [330, 251] width 59 height 9
click at [335, 279] on link "Dynamic" at bounding box center [336, 285] width 75 height 17
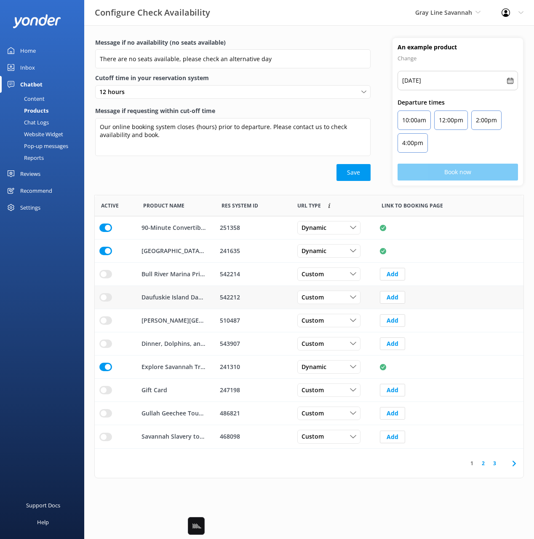
click at [105, 299] on input "row" at bounding box center [105, 297] width 13 height 8
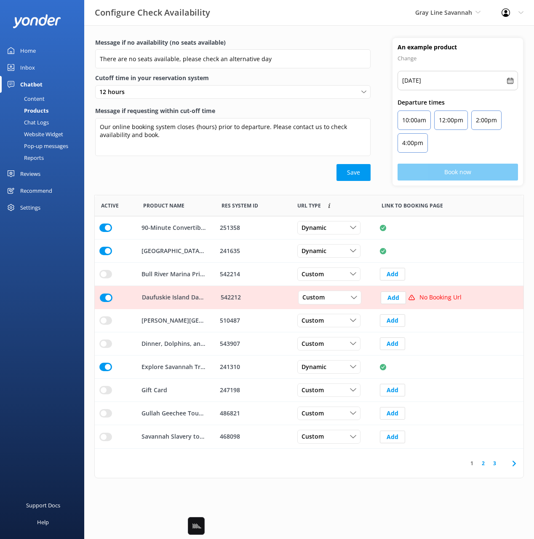
click at [346, 297] on div "Custom" at bounding box center [330, 297] width 59 height 9
drag, startPoint x: 334, startPoint y: 327, endPoint x: 381, endPoint y: 334, distance: 46.9
click at [334, 327] on link "Dynamic" at bounding box center [336, 331] width 75 height 17
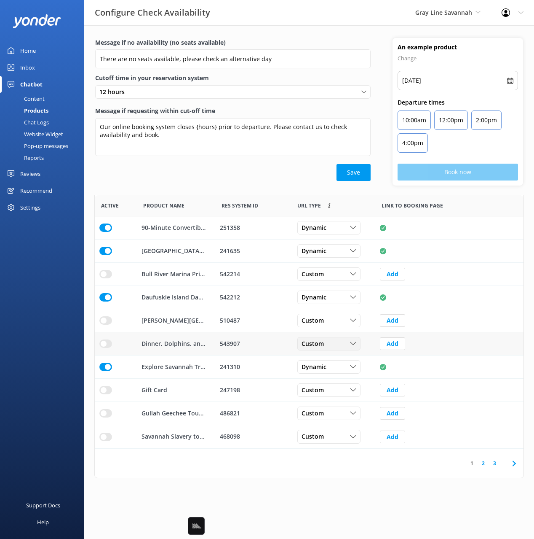
drag, startPoint x: 228, startPoint y: 186, endPoint x: 331, endPoint y: 345, distance: 189.2
click at [228, 186] on div "Message if no availability (no seats available) There are no seats available, p…" at bounding box center [309, 116] width 450 height 157
click at [516, 462] on icon at bounding box center [515, 463] width 10 height 10
drag, startPoint x: 107, startPoint y: 231, endPoint x: 188, endPoint y: 233, distance: 80.9
click at [109, 230] on input "row" at bounding box center [105, 227] width 13 height 8
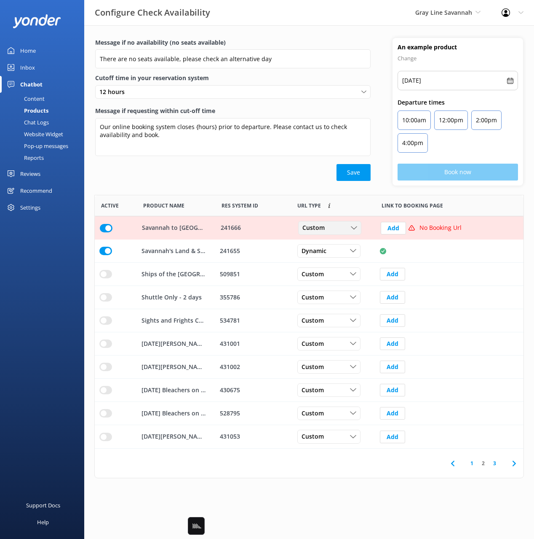
click at [339, 234] on div "Custom Custom Dynamic" at bounding box center [329, 227] width 63 height 13
click at [334, 263] on link "Dynamic" at bounding box center [336, 262] width 75 height 17
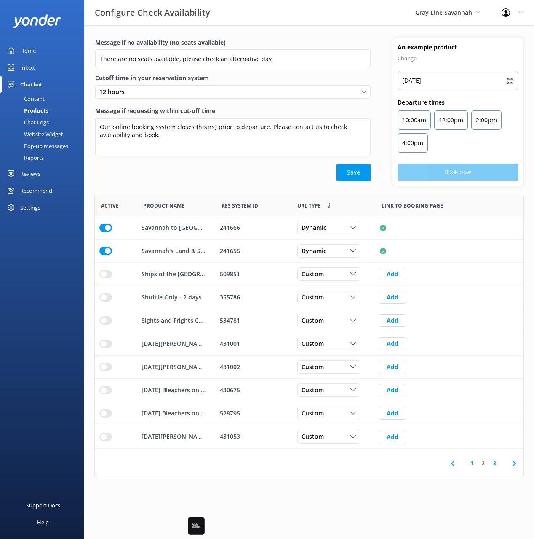
click at [191, 177] on div "Save" at bounding box center [233, 172] width 276 height 17
click at [456, 462] on icon at bounding box center [453, 463] width 10 height 10
click at [102, 411] on input "row" at bounding box center [105, 413] width 13 height 8
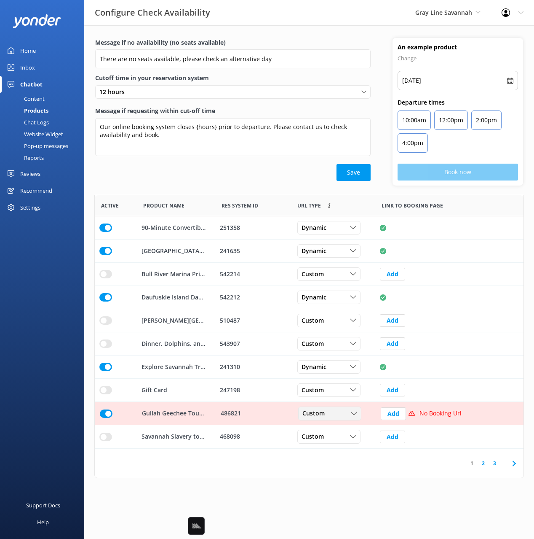
drag, startPoint x: 355, startPoint y: 413, endPoint x: 329, endPoint y: 438, distance: 35.8
click at [355, 413] on icon "row" at bounding box center [354, 413] width 6 height 6
click at [324, 445] on link "Dynamic" at bounding box center [336, 447] width 75 height 17
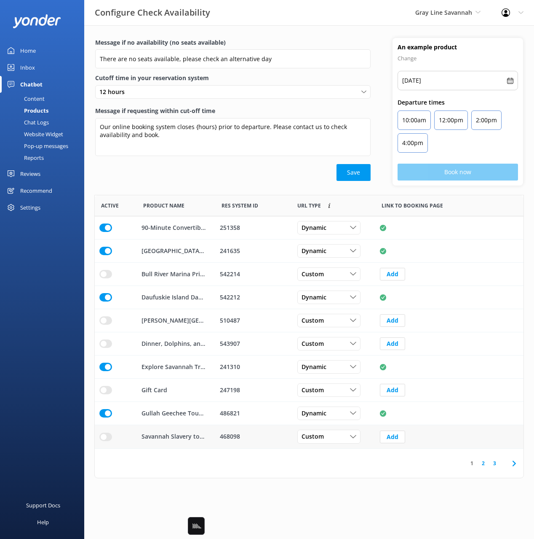
click at [114, 436] on div "row" at bounding box center [115, 436] width 33 height 8
click at [116, 437] on div "row" at bounding box center [115, 436] width 33 height 8
drag, startPoint x: 107, startPoint y: 436, endPoint x: 225, endPoint y: 442, distance: 117.7
click at [107, 436] on input "row" at bounding box center [105, 436] width 13 height 8
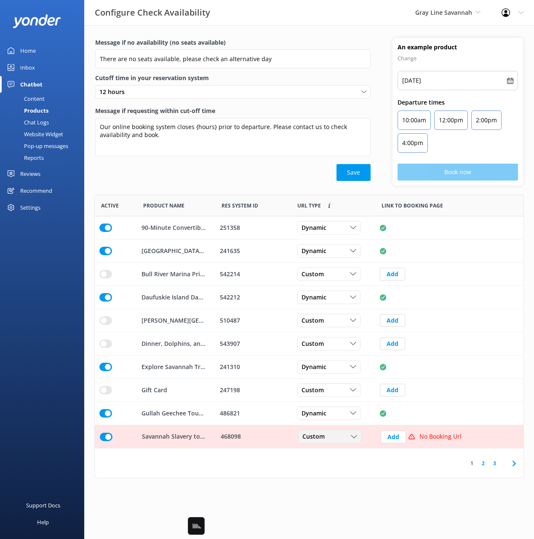
click at [330, 439] on div "Custom" at bounding box center [330, 436] width 59 height 9
drag, startPoint x: 330, startPoint y: 466, endPoint x: 346, endPoint y: 467, distance: 15.7
click at [330, 466] on link "Dynamic" at bounding box center [336, 470] width 75 height 17
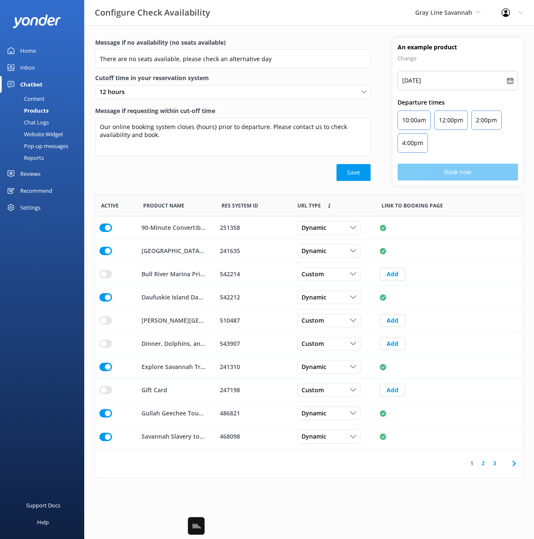
click at [421, 466] on div "1 2 3" at bounding box center [309, 462] width 429 height 29
drag, startPoint x: 409, startPoint y: 470, endPoint x: 413, endPoint y: 470, distance: 4.7
click at [411, 470] on div "1 2 3" at bounding box center [309, 462] width 429 height 29
click at [515, 463] on use at bounding box center [514, 462] width 3 height 5
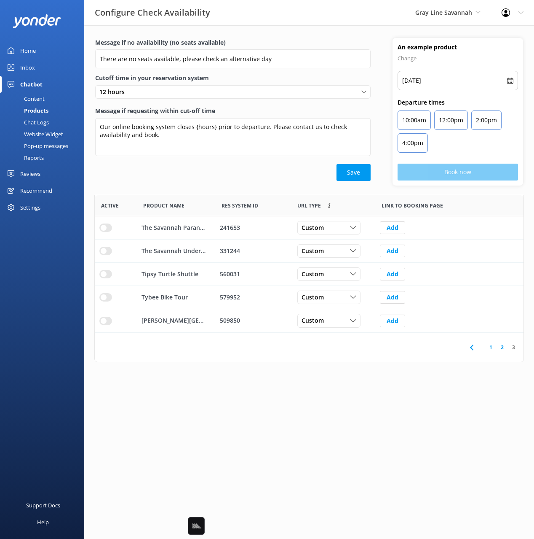
scroll to position [137, 429]
click at [372, 392] on html "Configure Check Availability Gray Line Savannah Black Cat Cruises [GEOGRAPHIC_D…" at bounding box center [267, 269] width 534 height 539
click at [167, 183] on div "Message if no availability (no seats available) There are no seats available, p…" at bounding box center [233, 112] width 298 height 148
click at [97, 225] on div "row" at bounding box center [116, 227] width 42 height 23
click at [111, 227] on input "row" at bounding box center [105, 227] width 13 height 8
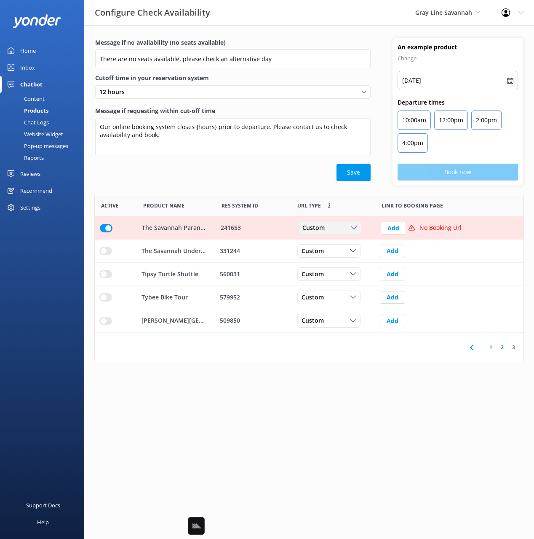
click at [330, 229] on div "Custom" at bounding box center [330, 227] width 59 height 9
drag, startPoint x: 329, startPoint y: 261, endPoint x: 366, endPoint y: 260, distance: 37.1
click at [329, 261] on link "Dynamic" at bounding box center [336, 262] width 75 height 17
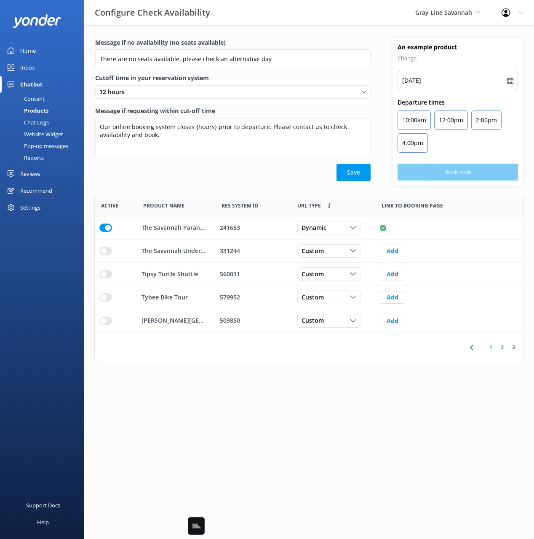
click at [470, 345] on icon at bounding box center [472, 347] width 10 height 10
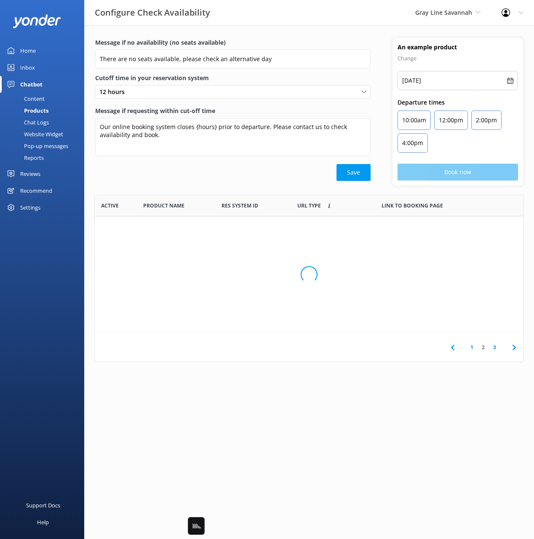
scroll to position [253, 429]
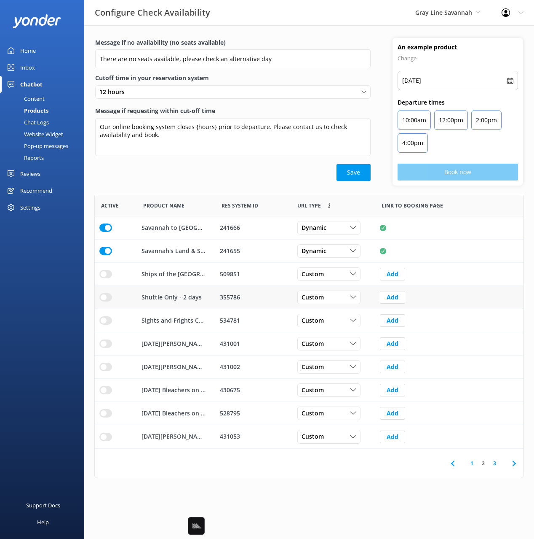
click at [103, 298] on input "row" at bounding box center [105, 297] width 13 height 8
click at [347, 298] on div "Custom Custom Dynamic" at bounding box center [333, 297] width 84 height 23
click at [227, 168] on div "Save" at bounding box center [233, 172] width 276 height 17
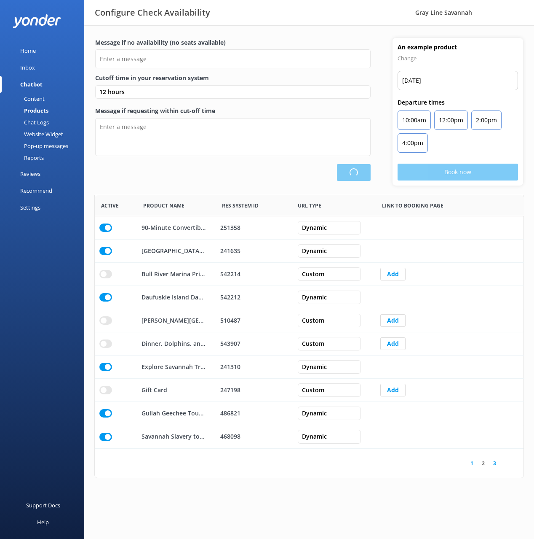
type input "There are no seats available, please check an alternative day"
type textarea "Our online booking system closes {hours} prior to departure. Please contact us …"
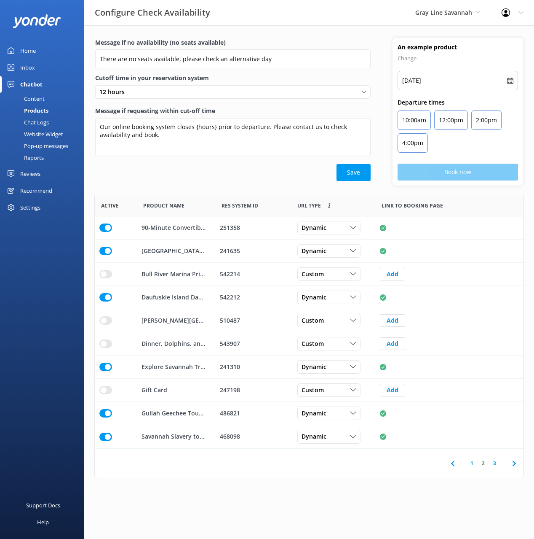
scroll to position [0, 0]
drag, startPoint x: 183, startPoint y: 191, endPoint x: 214, endPoint y: 223, distance: 44.1
click at [186, 192] on div "Message if no availability (no seats available) There are no seats available, p…" at bounding box center [309, 116] width 450 height 157
click at [512, 458] on icon at bounding box center [515, 463] width 10 height 10
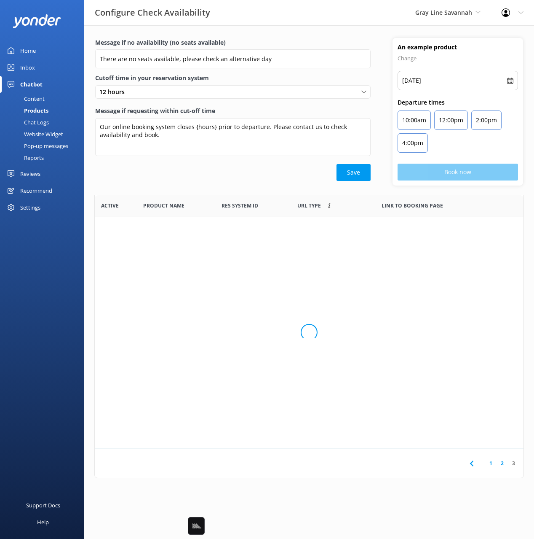
scroll to position [137, 429]
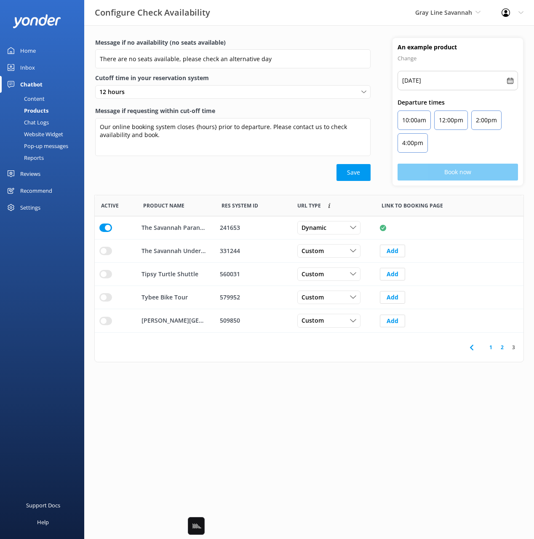
drag, startPoint x: 165, startPoint y: 189, endPoint x: 154, endPoint y: 207, distance: 21.8
click at [164, 189] on div "Message if no availability (no seats available) There are no seats available, p…" at bounding box center [309, 116] width 450 height 157
click at [503, 348] on link "2" at bounding box center [502, 347] width 11 height 8
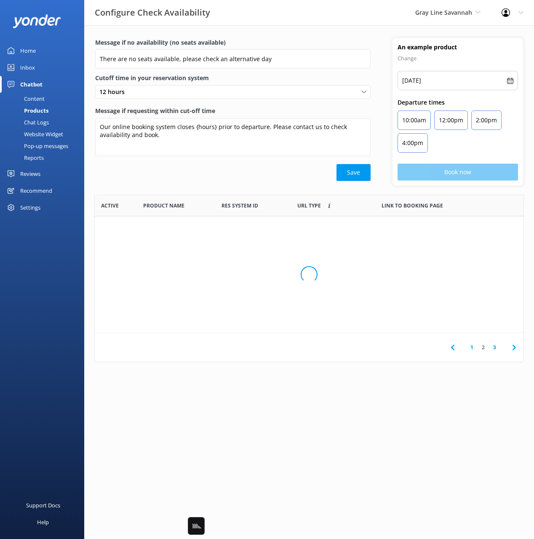
scroll to position [253, 429]
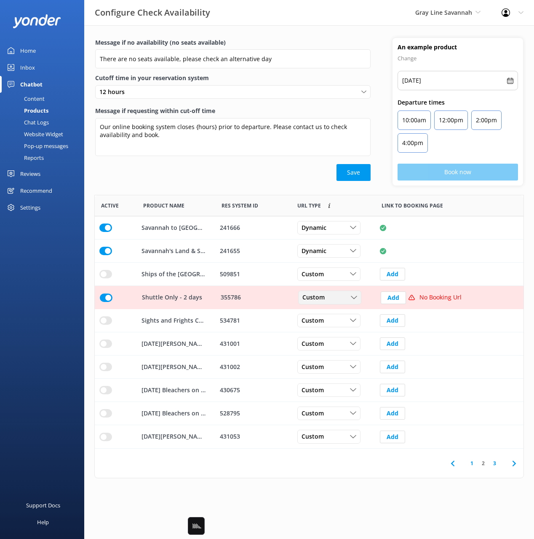
drag, startPoint x: 352, startPoint y: 296, endPoint x: 330, endPoint y: 331, distance: 41.5
click at [352, 296] on icon "row" at bounding box center [354, 297] width 6 height 6
click at [322, 329] on div "Dynamic" at bounding box center [313, 331] width 21 height 8
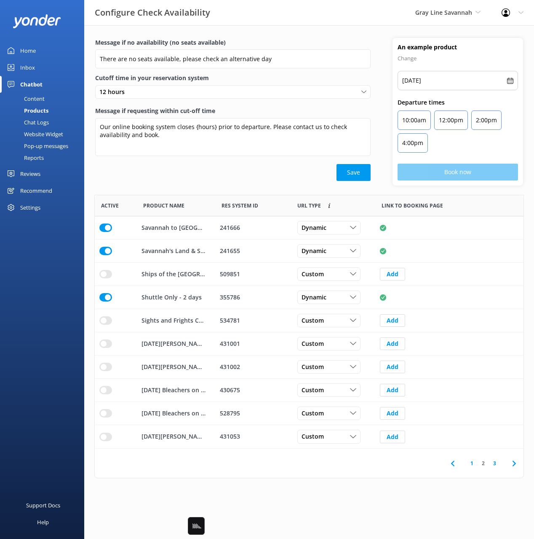
click at [192, 180] on div "Save" at bounding box center [233, 172] width 276 height 17
click at [43, 95] on div "Content" at bounding box center [25, 99] width 40 height 12
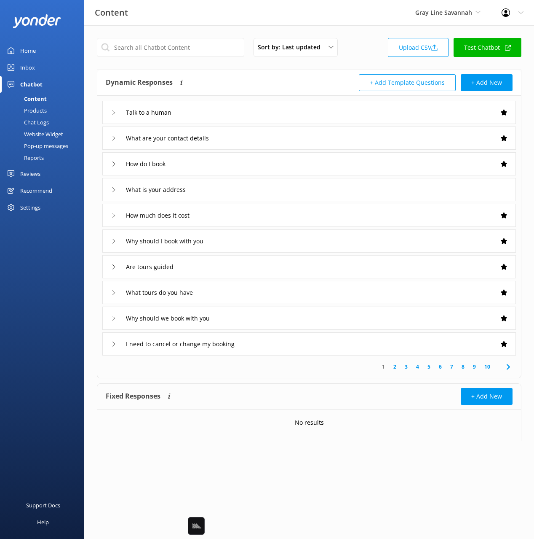
click at [322, 75] on div "+ Add Template Questions + Add New" at bounding box center [411, 82] width 204 height 17
click at [374, 47] on div "Sort by: Last updated Title (A-Z) Last updated Upload CSV Test Chatbot" at bounding box center [309, 50] width 425 height 24
click at [391, 32] on div "Sort by: Last updated Title (A-Z) Last updated Upload CSV Test Chatbot Dynamic …" at bounding box center [309, 245] width 450 height 441
click at [471, 48] on link "Test Chatbot" at bounding box center [488, 47] width 68 height 19
click at [42, 120] on div "Chat Logs" at bounding box center [27, 122] width 44 height 12
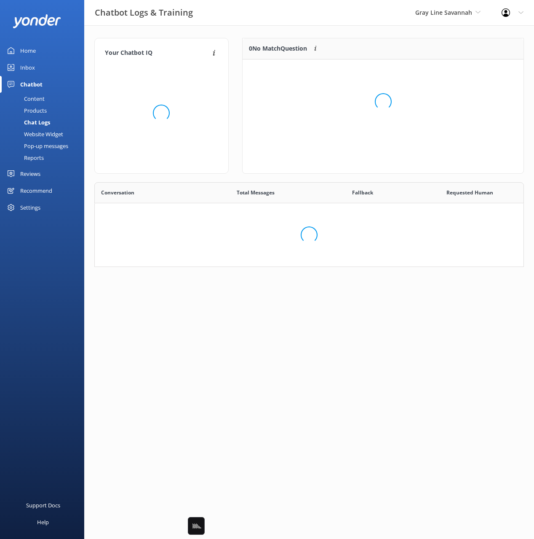
scroll to position [85, 430]
click at [37, 135] on div "Website Widget" at bounding box center [34, 134] width 58 height 12
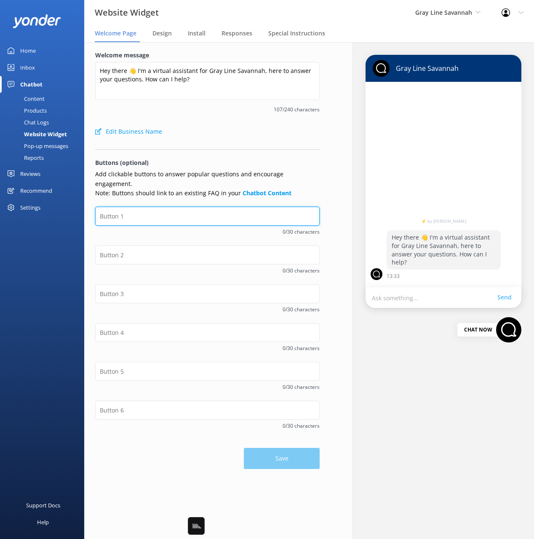
click at [158, 207] on input "text" at bounding box center [207, 216] width 225 height 19
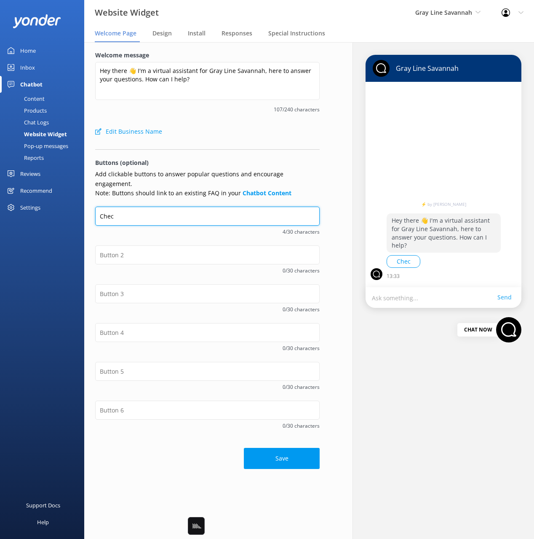
type input "Check Availability"
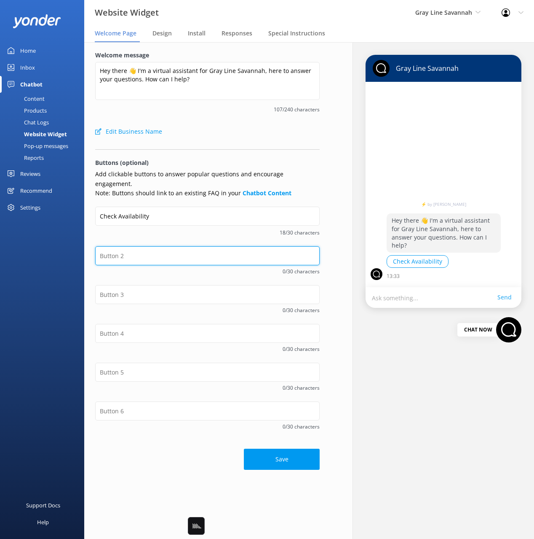
click at [127, 246] on input "text" at bounding box center [207, 255] width 225 height 19
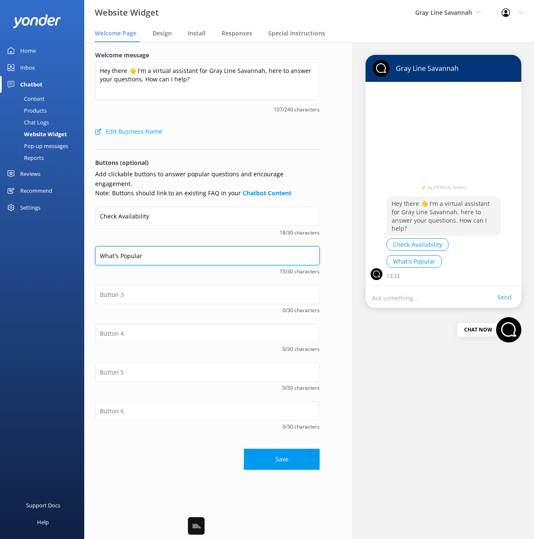
type input "What's Popular"
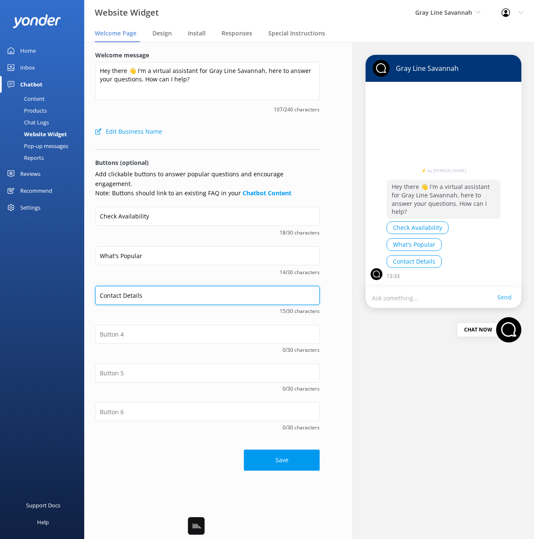
type input "Contact Details"
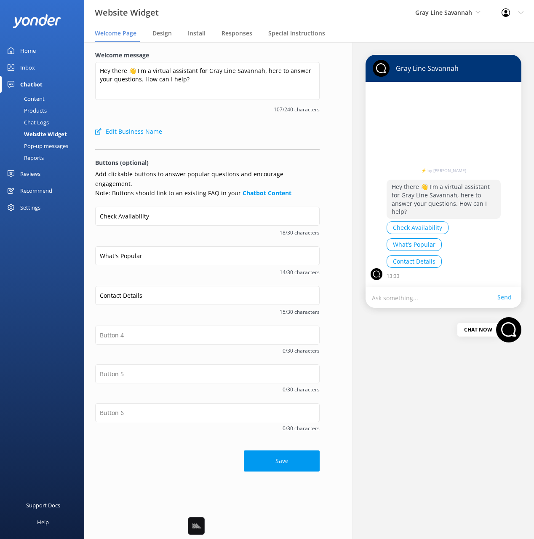
click at [157, 268] on span "14/30 characters" at bounding box center [207, 272] width 225 height 8
click at [259, 453] on button "Save" at bounding box center [282, 460] width 76 height 21
click at [177, 442] on div "Save" at bounding box center [207, 457] width 225 height 30
click at [32, 97] on div "Content" at bounding box center [25, 99] width 40 height 12
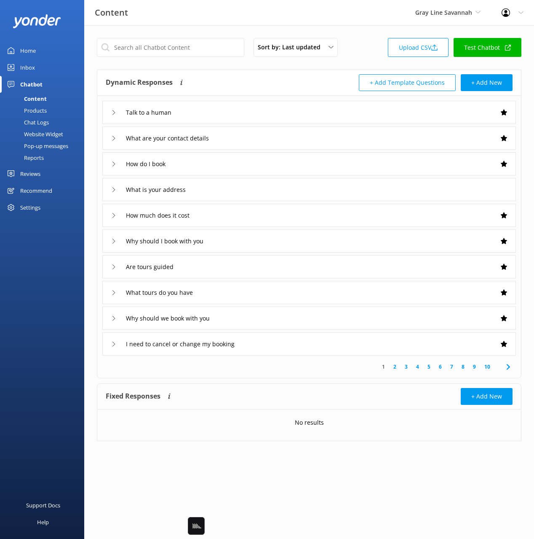
drag, startPoint x: 361, startPoint y: 60, endPoint x: 370, endPoint y: 62, distance: 8.6
click at [364, 60] on div "Sort by: Last updated Title (A-Z) Last updated Upload CSV Test Chatbot" at bounding box center [309, 50] width 425 height 24
click at [472, 51] on link "Test Chatbot" at bounding box center [488, 47] width 68 height 19
drag, startPoint x: 439, startPoint y: 26, endPoint x: 486, endPoint y: 48, distance: 52.0
click at [439, 26] on div "Sort by: Last updated Title (A-Z) Last updated Upload CSV Test Chatbot Dynamic …" at bounding box center [309, 245] width 450 height 441
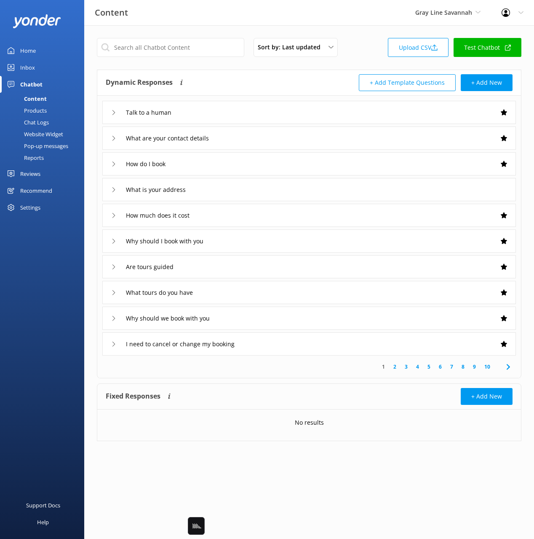
click at [13, 206] on icon at bounding box center [11, 207] width 7 height 7
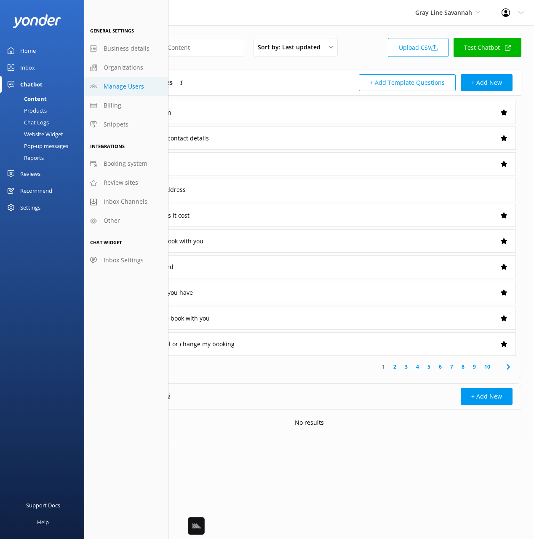
click at [116, 90] on span "Manage Users" at bounding box center [124, 86] width 40 height 9
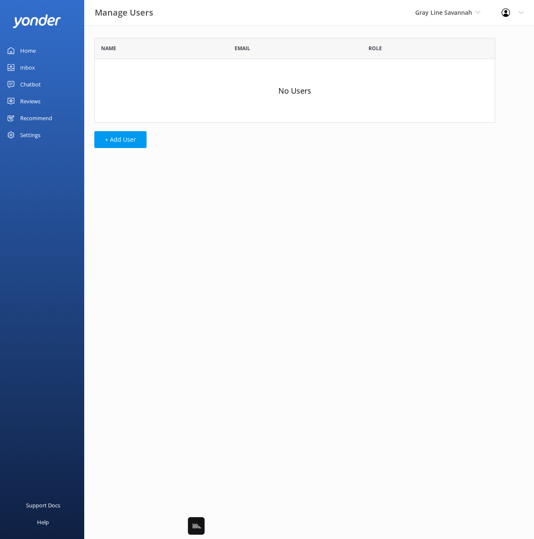
scroll to position [85, 401]
click at [125, 135] on button "+ Add User" at bounding box center [120, 139] width 52 height 17
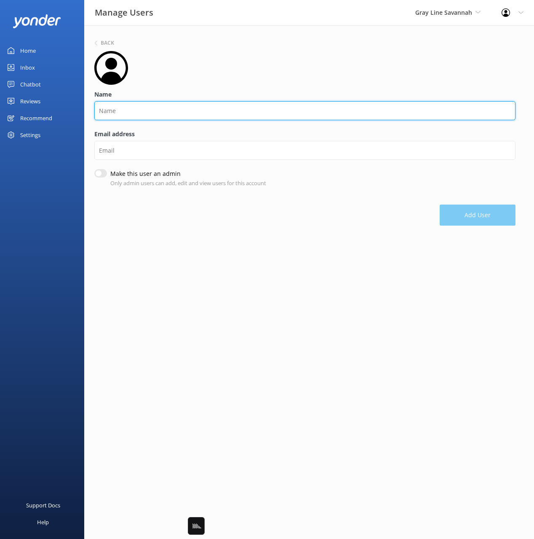
click at [178, 111] on input "Name" at bounding box center [304, 110] width 421 height 19
type input "Jenna"
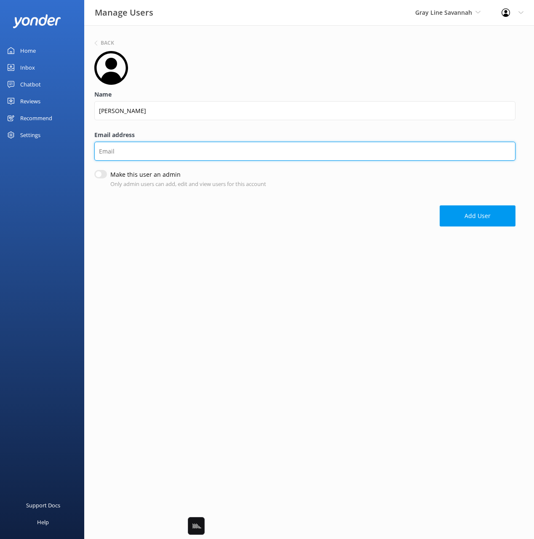
paste input "jenna@kellytours.com"
type input "jenna@kellytours.com"
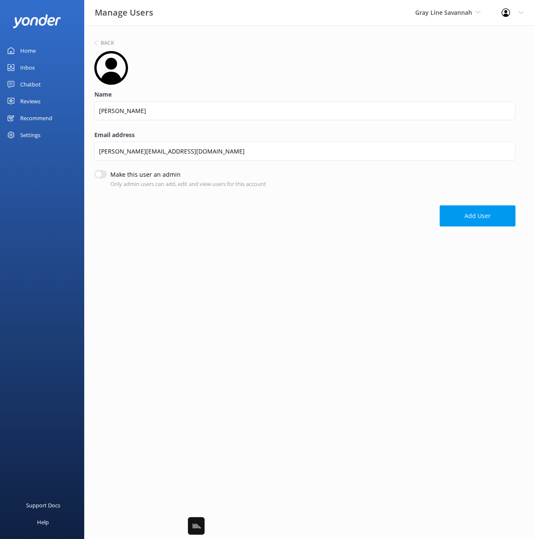
click at [99, 174] on input "Make this user an admin" at bounding box center [100, 174] width 13 height 8
checkbox input "true"
click at [469, 218] on button "Add User" at bounding box center [478, 216] width 76 height 21
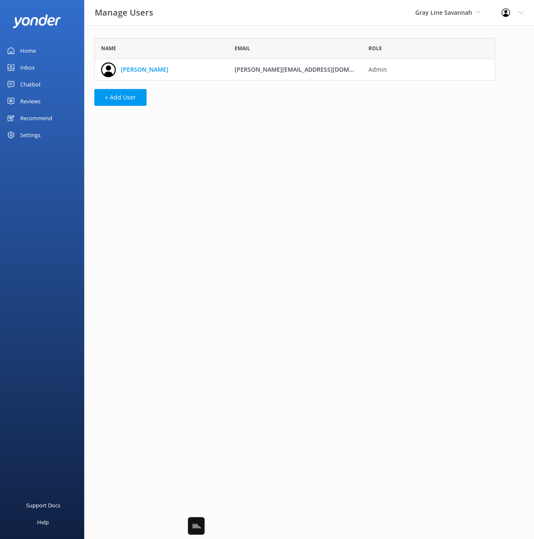
scroll to position [43, 401]
drag, startPoint x: 24, startPoint y: 49, endPoint x: 78, endPoint y: 58, distance: 53.8
click at [25, 49] on div "Home" at bounding box center [28, 50] width 16 height 17
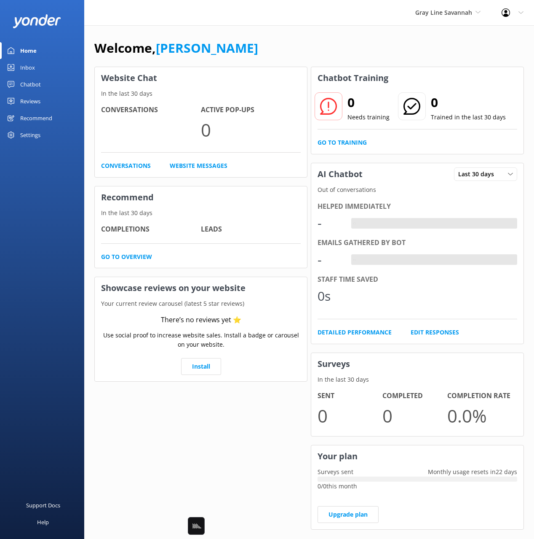
drag, startPoint x: 256, startPoint y: 46, endPoint x: 266, endPoint y: 47, distance: 10.2
click at [256, 46] on div "Welcome, Mikayla" at bounding box center [309, 52] width 430 height 29
click at [307, 47] on div "Welcome, Mikayla" at bounding box center [309, 52] width 430 height 29
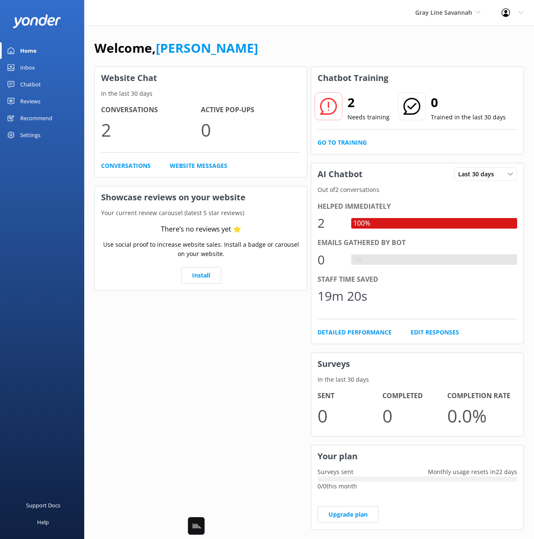
click at [26, 139] on div "Settings" at bounding box center [30, 134] width 20 height 17
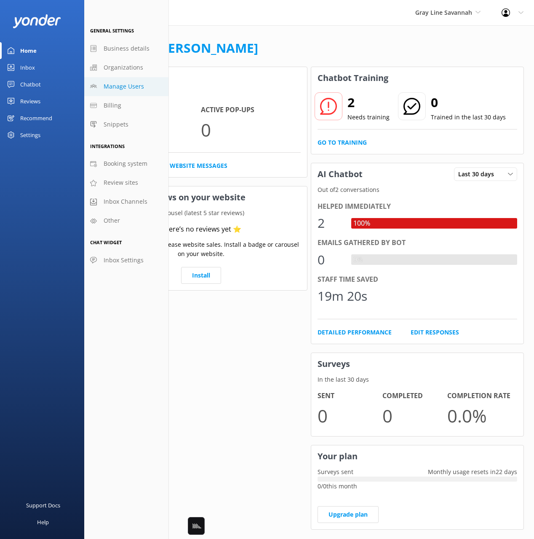
click at [108, 85] on span "Manage Users" at bounding box center [124, 86] width 40 height 9
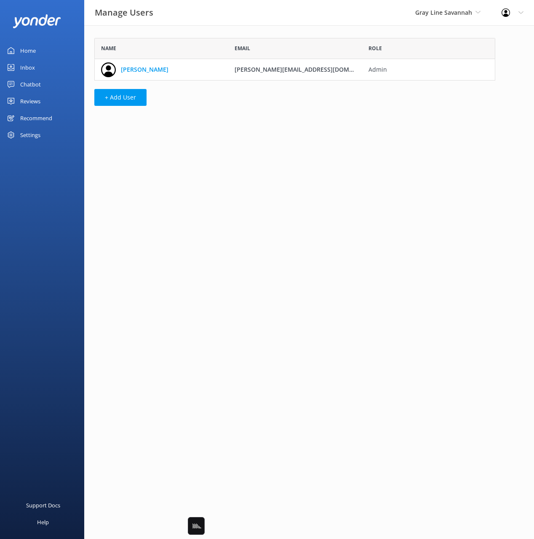
scroll to position [43, 401]
drag, startPoint x: 216, startPoint y: 120, endPoint x: 132, endPoint y: 103, distance: 86.0
click at [215, 120] on div "Name Email Role Jenna jenna@kellytours.com Admin + Add User" at bounding box center [294, 73] width 421 height 97
click at [109, 93] on button "+ Add User" at bounding box center [120, 97] width 52 height 17
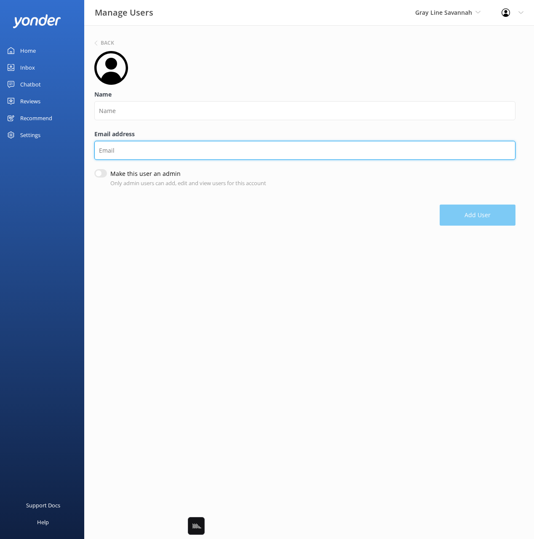
drag, startPoint x: 187, startPoint y: 156, endPoint x: 136, endPoint y: 115, distance: 65.2
click at [186, 155] on input "Email address" at bounding box center [304, 150] width 421 height 19
paste input "manish@kellytours.com"
type input "manish@kellytours.com"
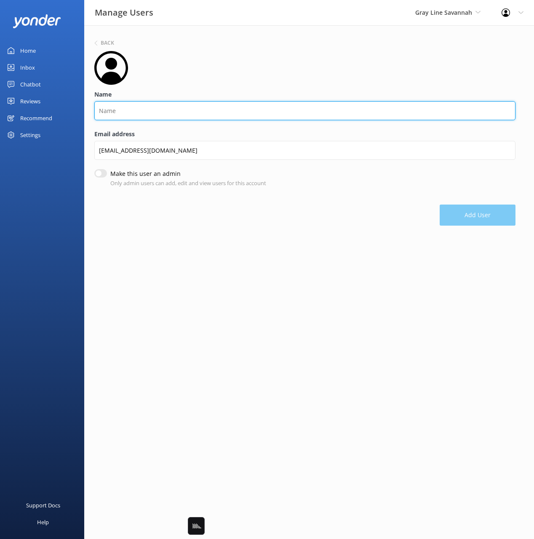
click at [118, 102] on input "Name" at bounding box center [304, 110] width 421 height 19
type input "Manish"
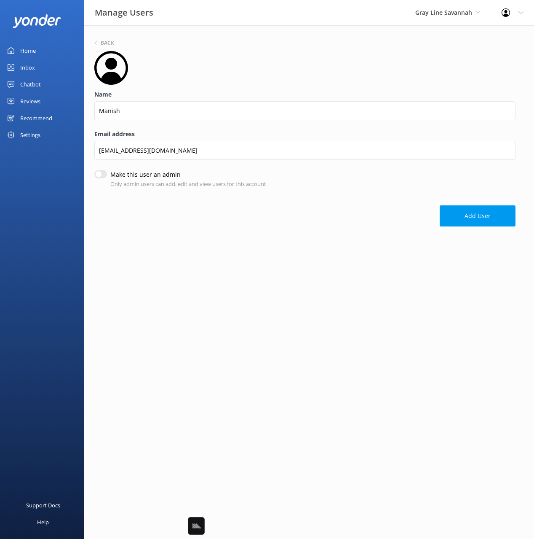
click at [101, 174] on input "Make this user an admin" at bounding box center [100, 174] width 13 height 8
checkbox input "true"
click at [464, 219] on button "Add User" at bounding box center [478, 216] width 76 height 21
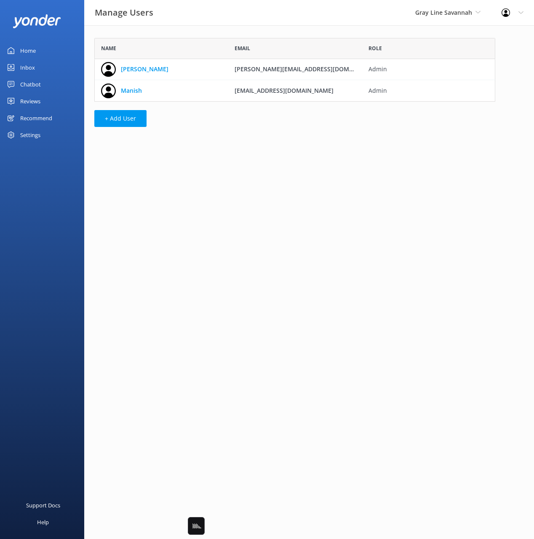
scroll to position [64, 401]
drag, startPoint x: 41, startPoint y: 81, endPoint x: 74, endPoint y: 82, distance: 32.9
click at [42, 81] on link "Chatbot" at bounding box center [42, 84] width 84 height 17
